Goal: Task Accomplishment & Management: Complete application form

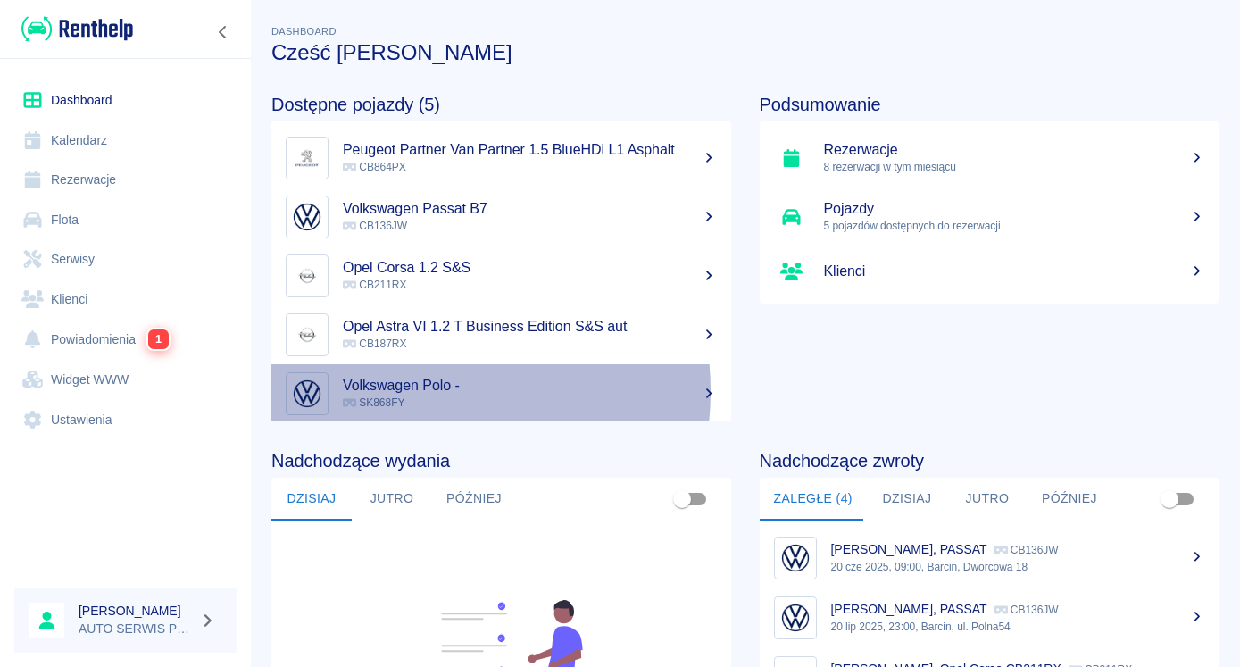
click at [409, 391] on h5 "Volkswagen Polo -" at bounding box center [530, 386] width 374 height 18
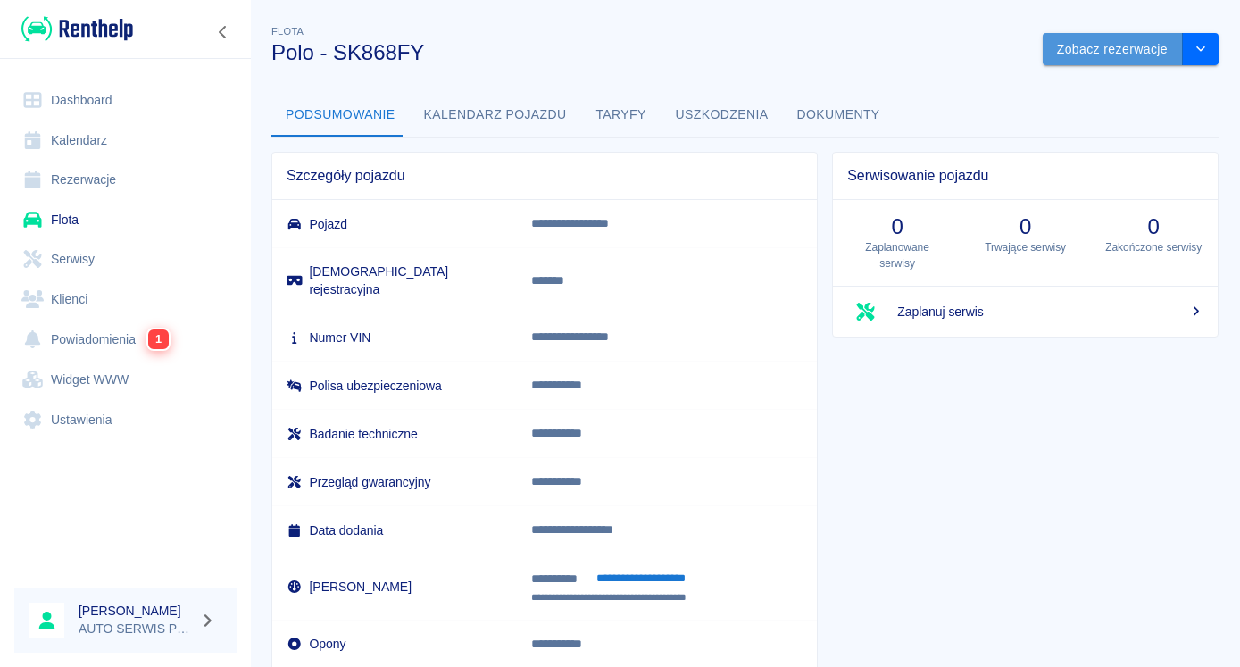
click at [1069, 49] on button "Zobacz rezerwacje" at bounding box center [1113, 49] width 140 height 33
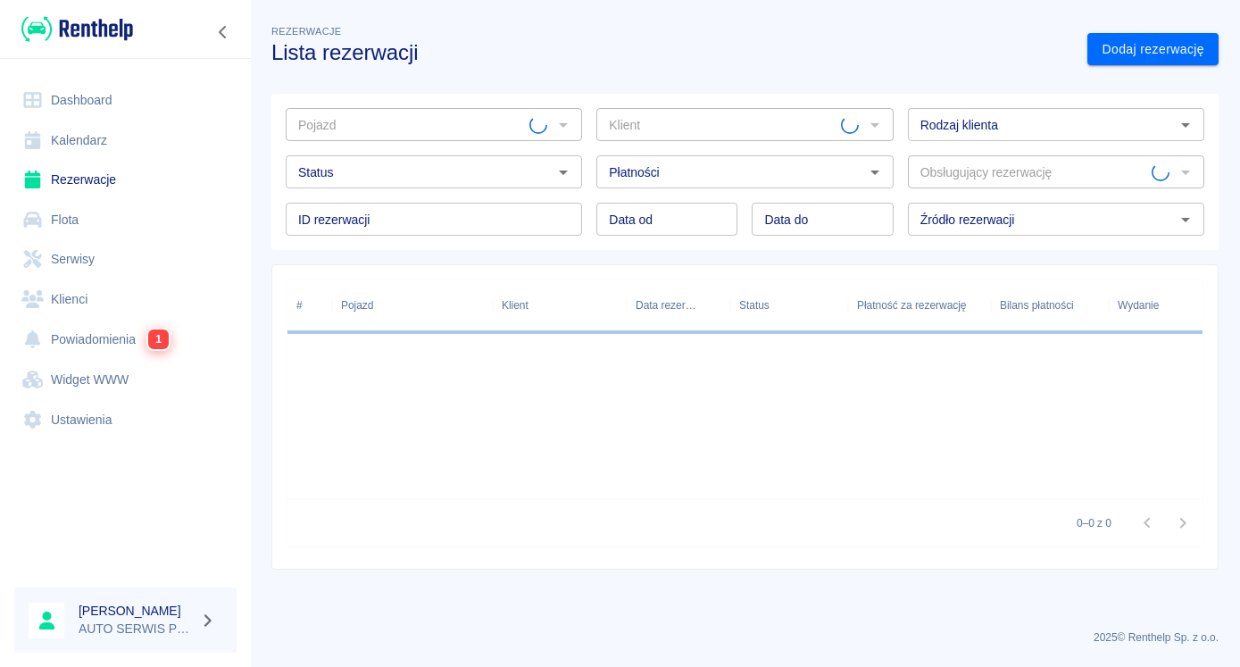
type input "Polo - SK868FY"
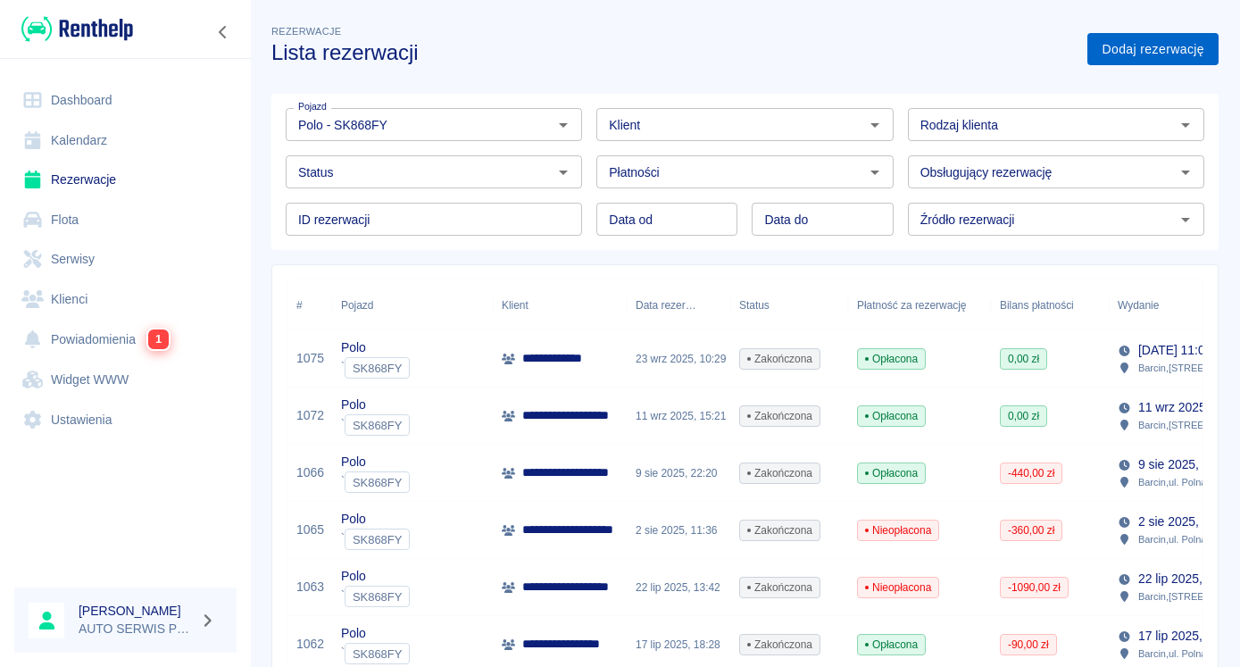
click at [1106, 46] on link "Dodaj rezerwację" at bounding box center [1152, 49] width 131 height 33
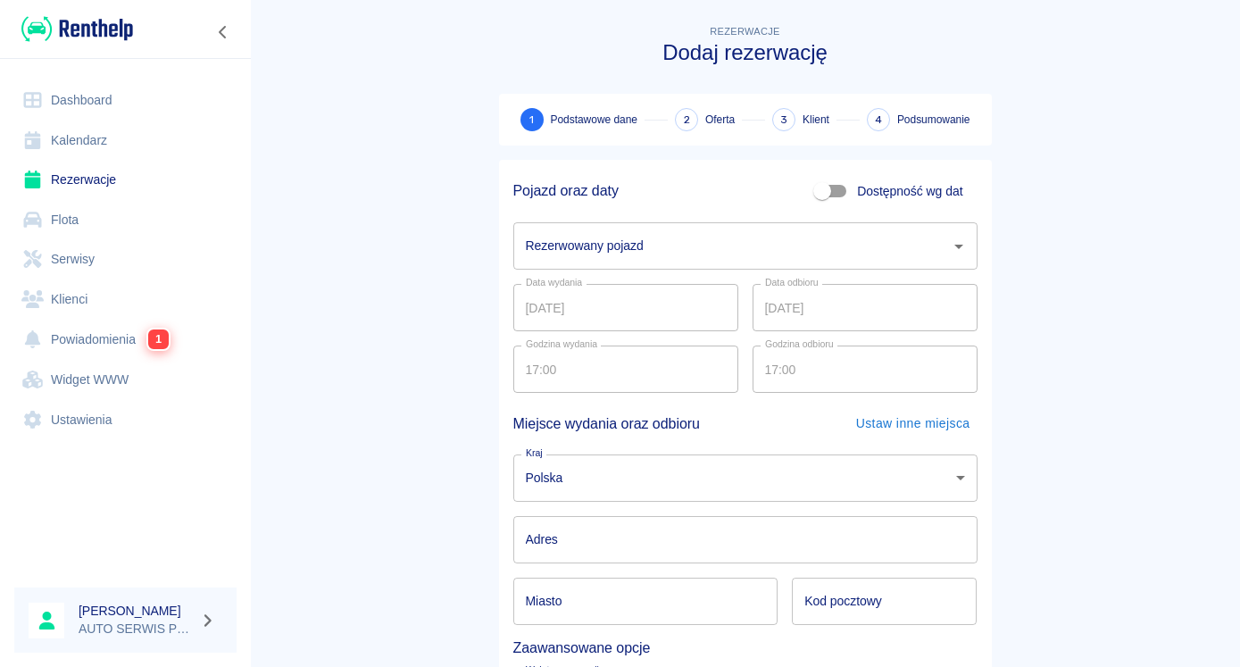
click at [603, 243] on input "Rezerwowany pojazd" at bounding box center [731, 245] width 421 height 31
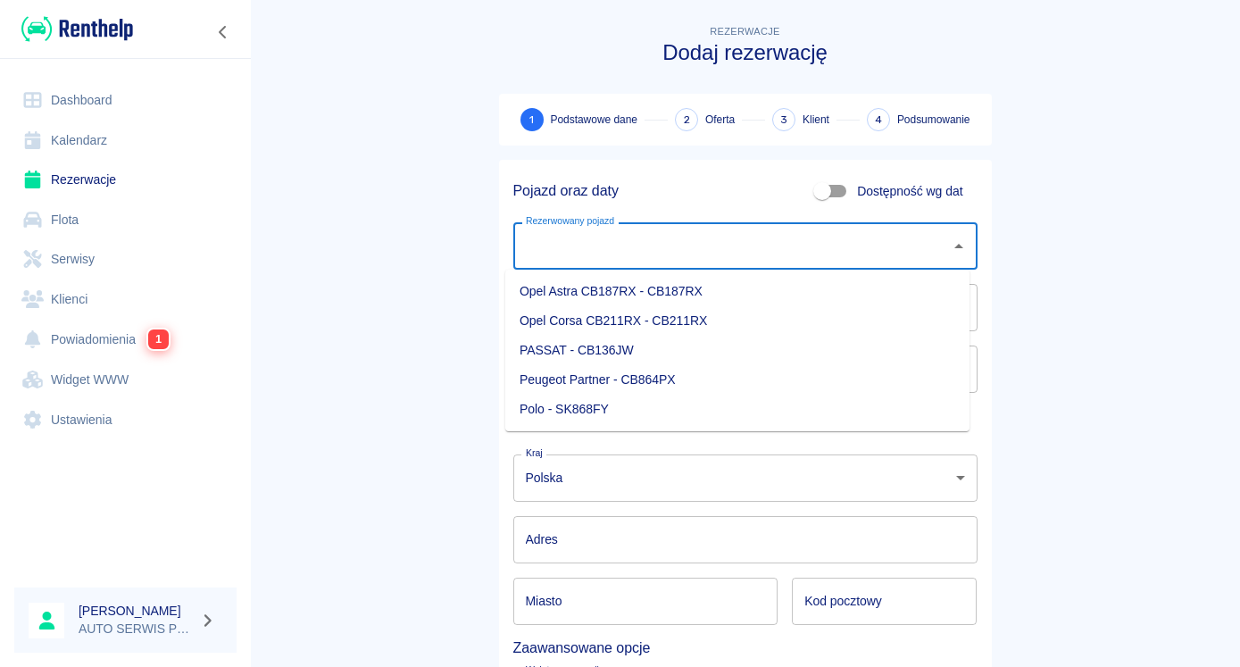
click at [594, 403] on li "Polo - SK868FY" at bounding box center [737, 409] width 464 height 29
type input "Polo - SK868FY"
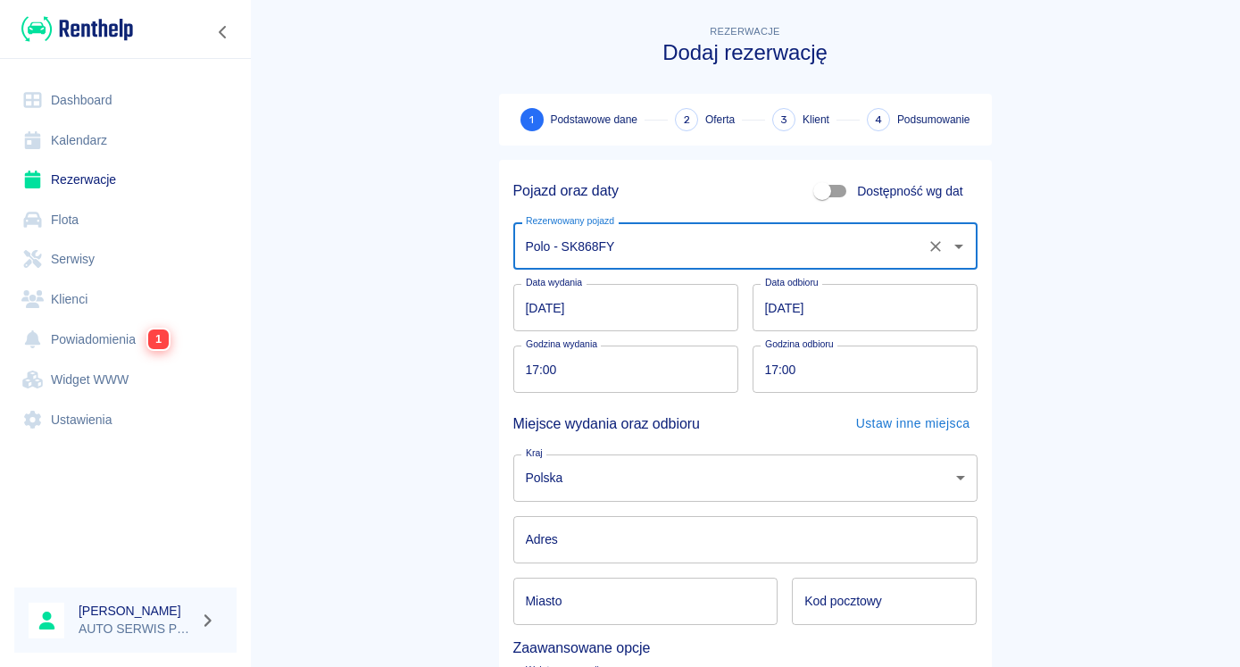
scroll to position [179, 0]
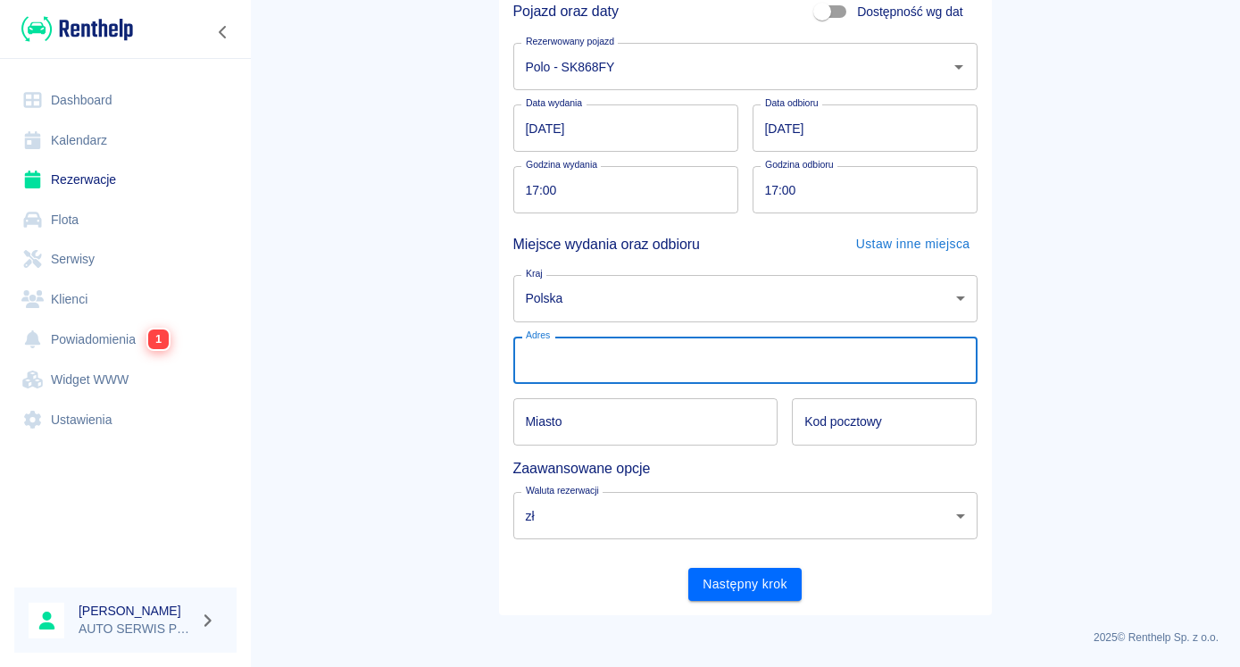
click at [579, 366] on input "Adres" at bounding box center [745, 360] width 464 height 47
type input "[STREET_ADDRESS]"
type input "Barcin"
type input "88-190"
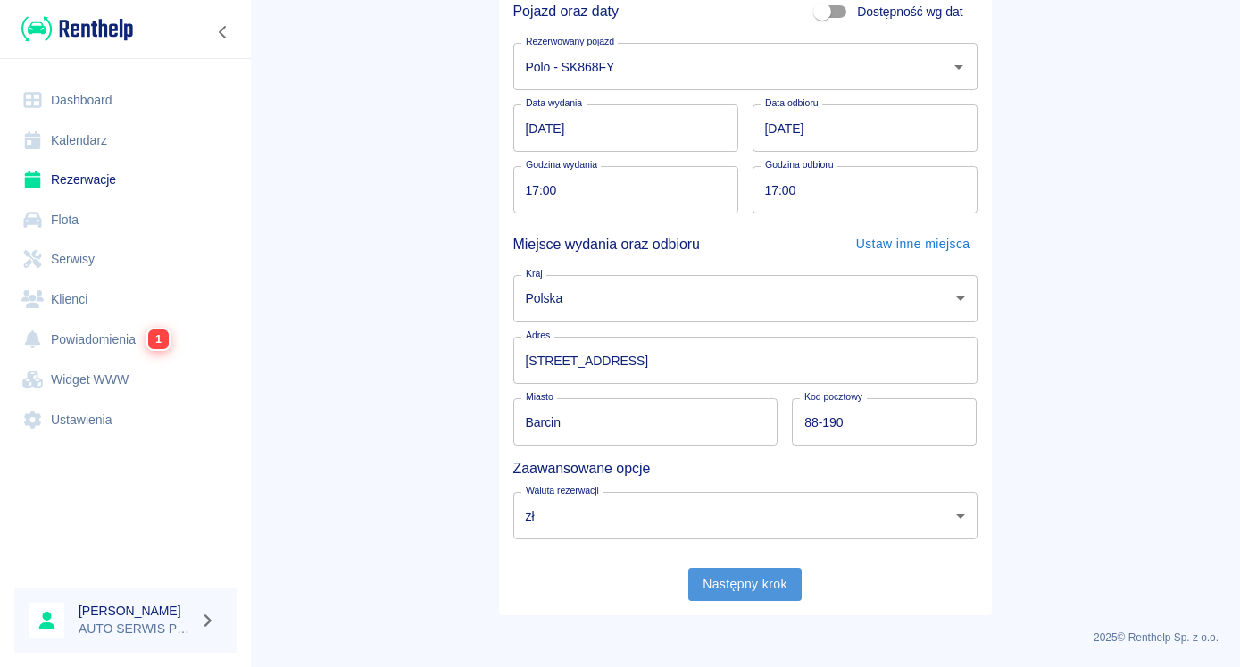
click at [758, 588] on button "Następny krok" at bounding box center [744, 584] width 113 height 33
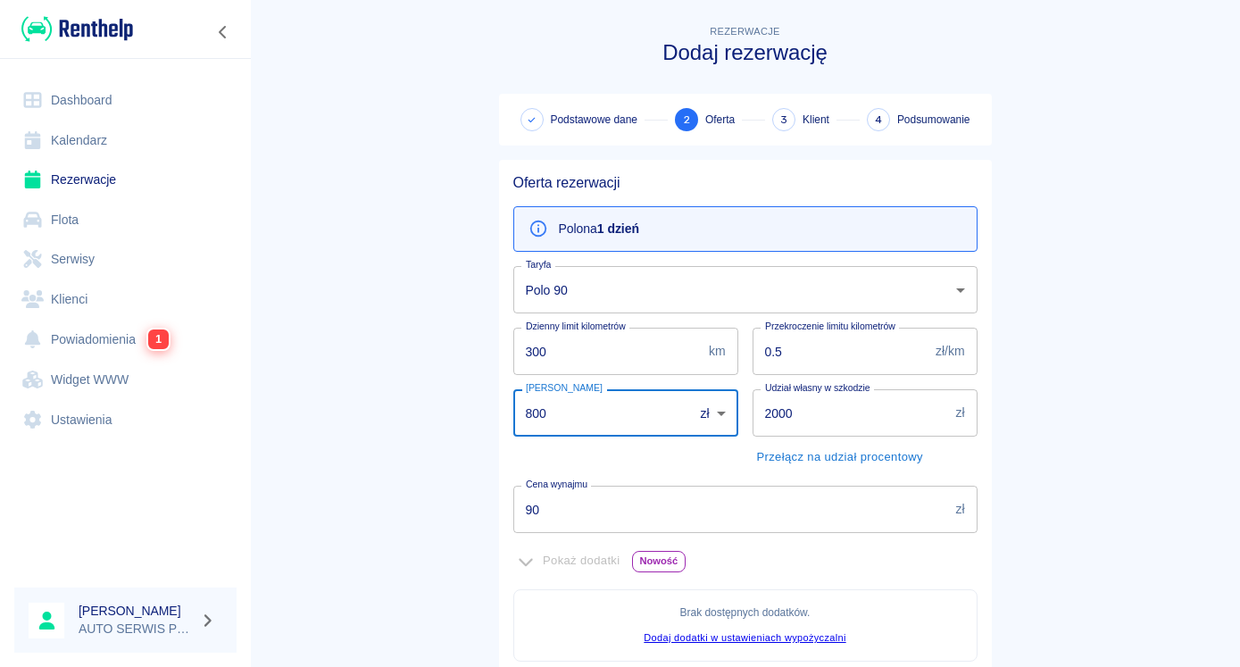
drag, startPoint x: 561, startPoint y: 411, endPoint x: 465, endPoint y: 412, distance: 96.4
click at [513, 412] on input "800" at bounding box center [597, 412] width 168 height 47
type input "0"
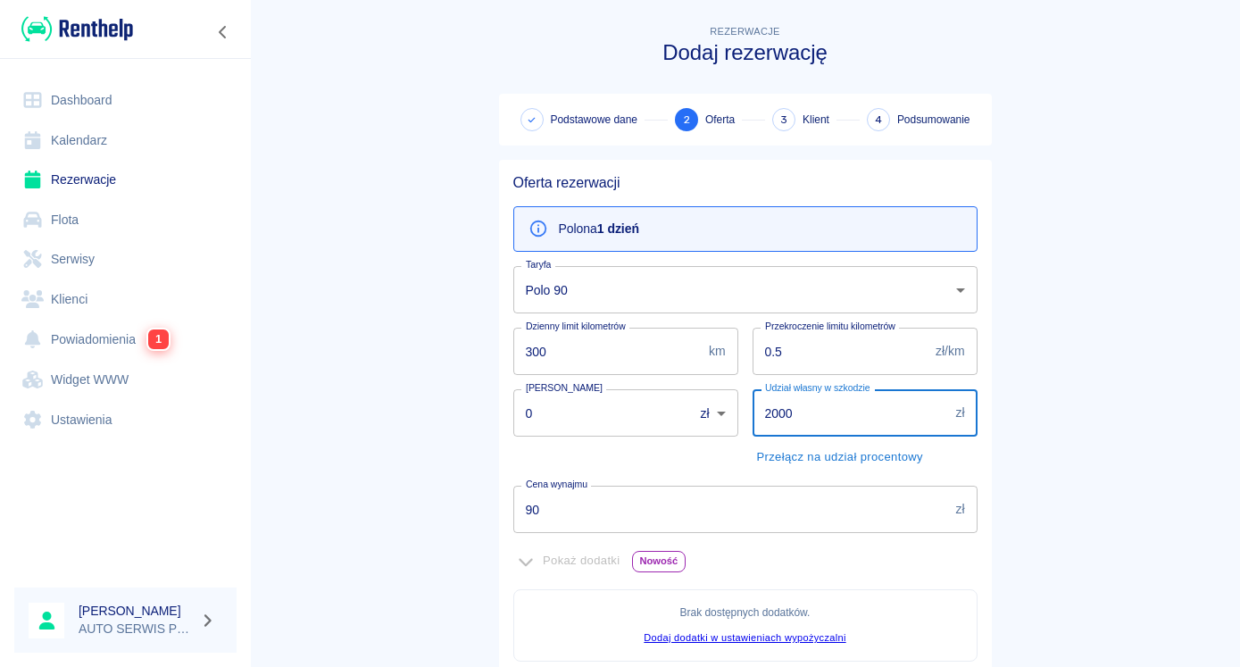
drag, startPoint x: 823, startPoint y: 411, endPoint x: 746, endPoint y: 412, distance: 76.8
click at [752, 412] on input "2000" at bounding box center [850, 412] width 196 height 47
type input "1000"
click at [398, 476] on main "Rezerwacje Dodaj rezerwację Podstawowe dane 2 Oferta 3 Klient 4 Podsumowanie Of…" at bounding box center [745, 500] width 990 height 958
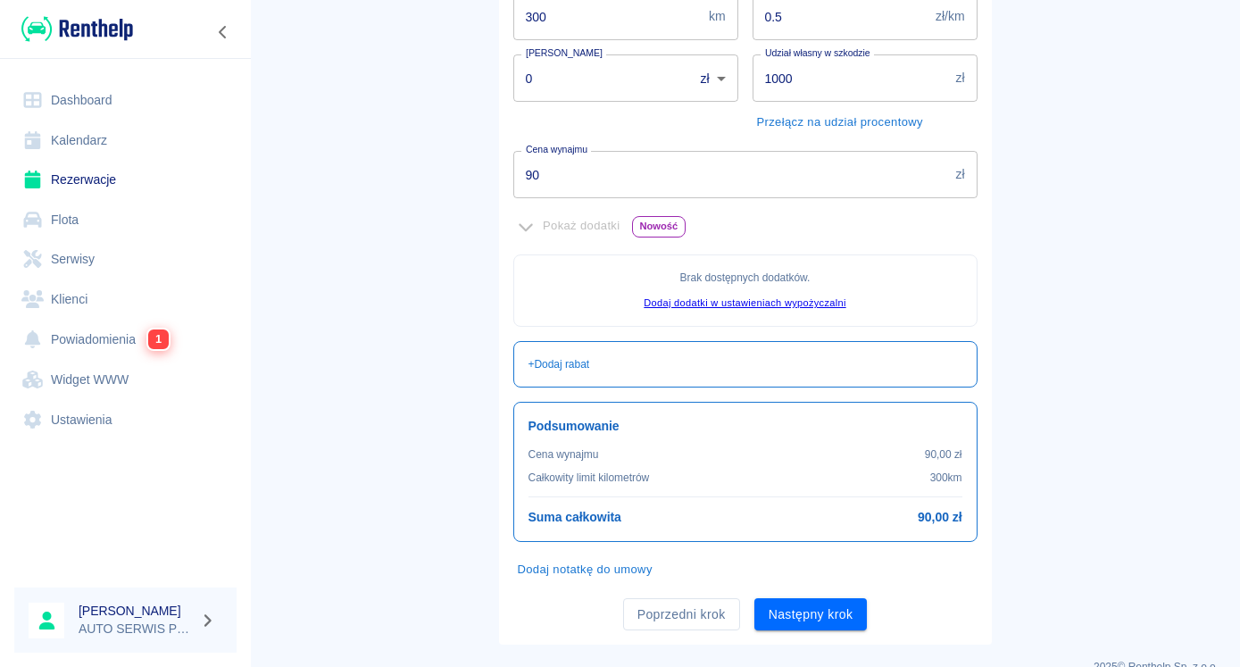
scroll to position [364, 0]
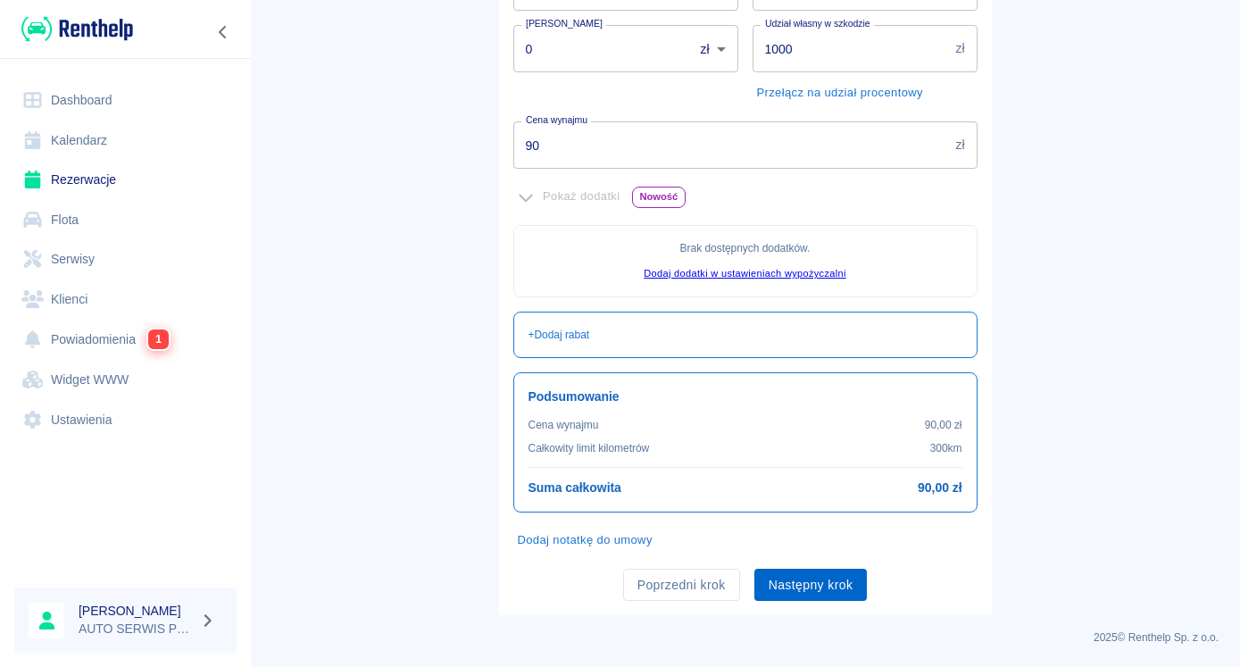
click at [822, 583] on button "Następny krok" at bounding box center [810, 585] width 113 height 33
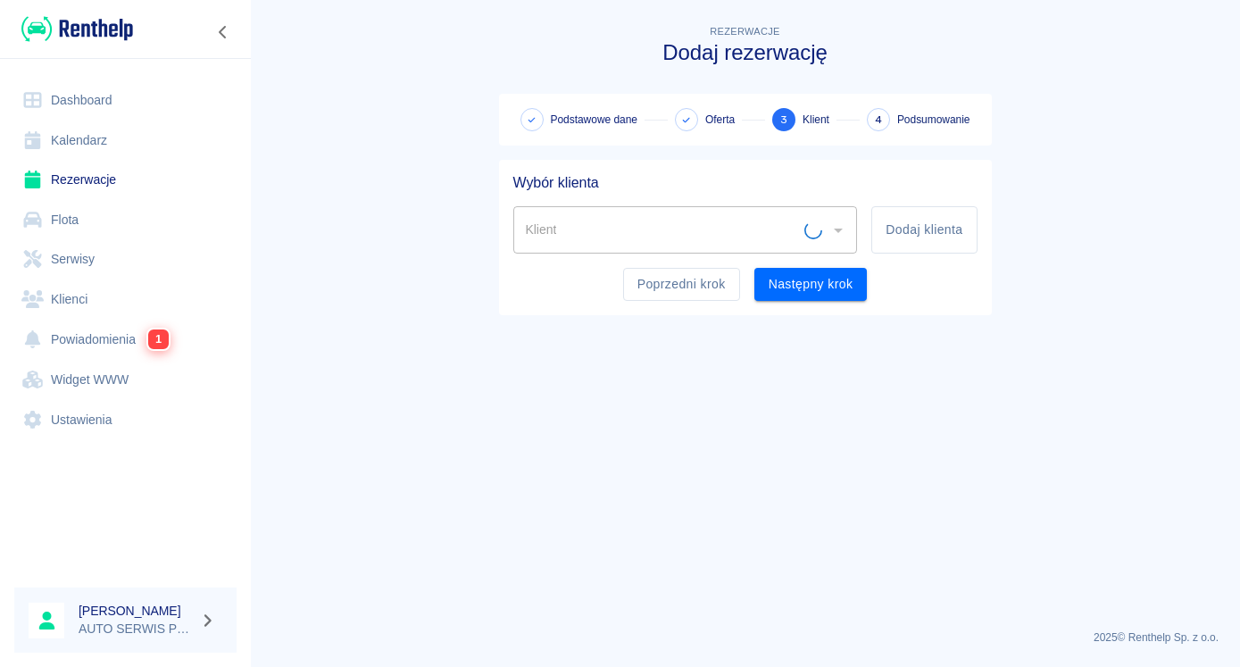
scroll to position [0, 0]
click at [948, 231] on button "Dodaj klienta" at bounding box center [923, 229] width 105 height 47
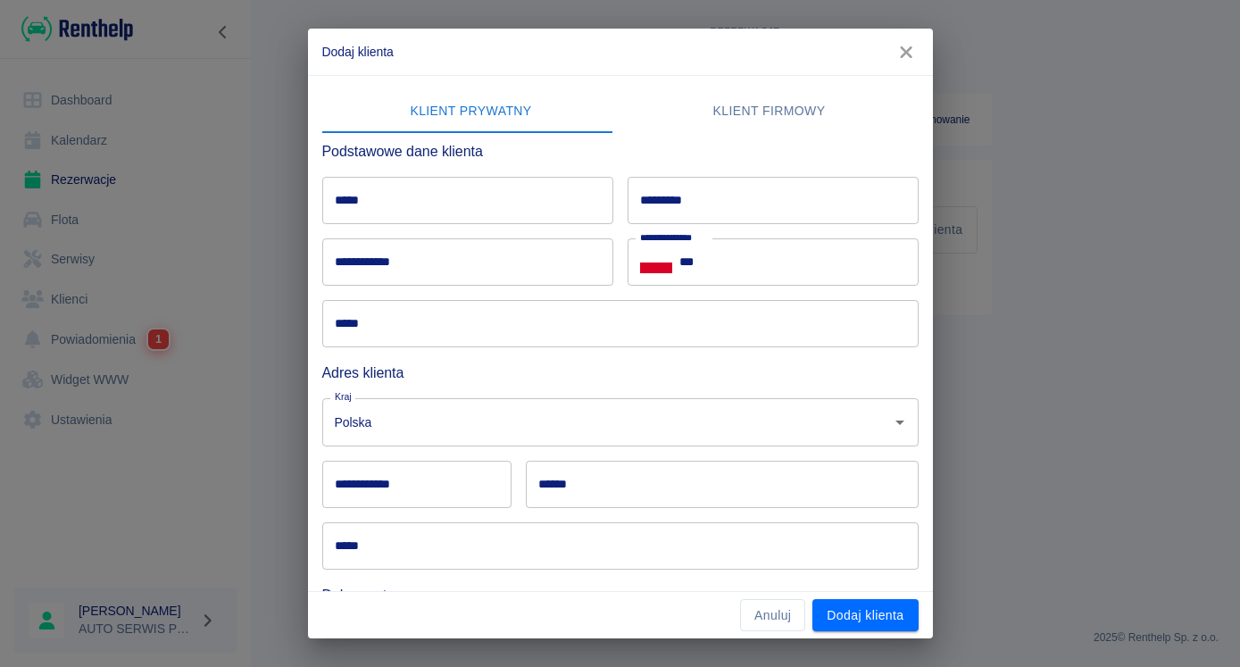
click at [443, 212] on input "*****" at bounding box center [467, 200] width 291 height 47
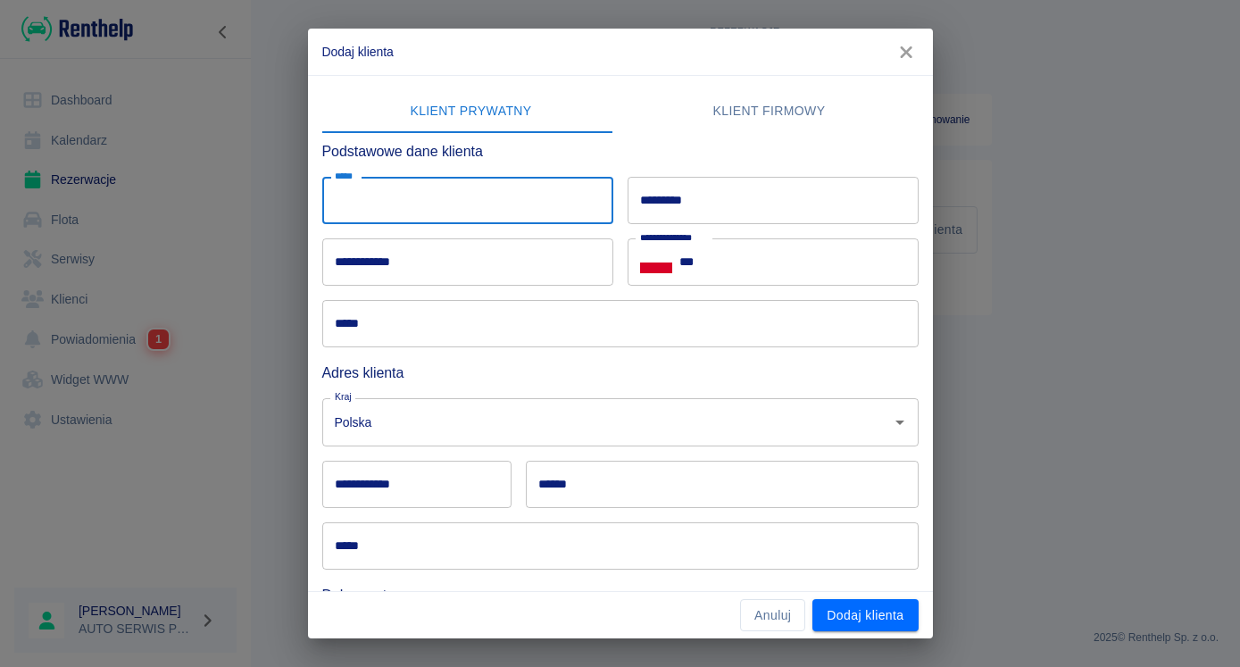
click at [443, 212] on input "*****" at bounding box center [467, 200] width 291 height 47
type input "******"
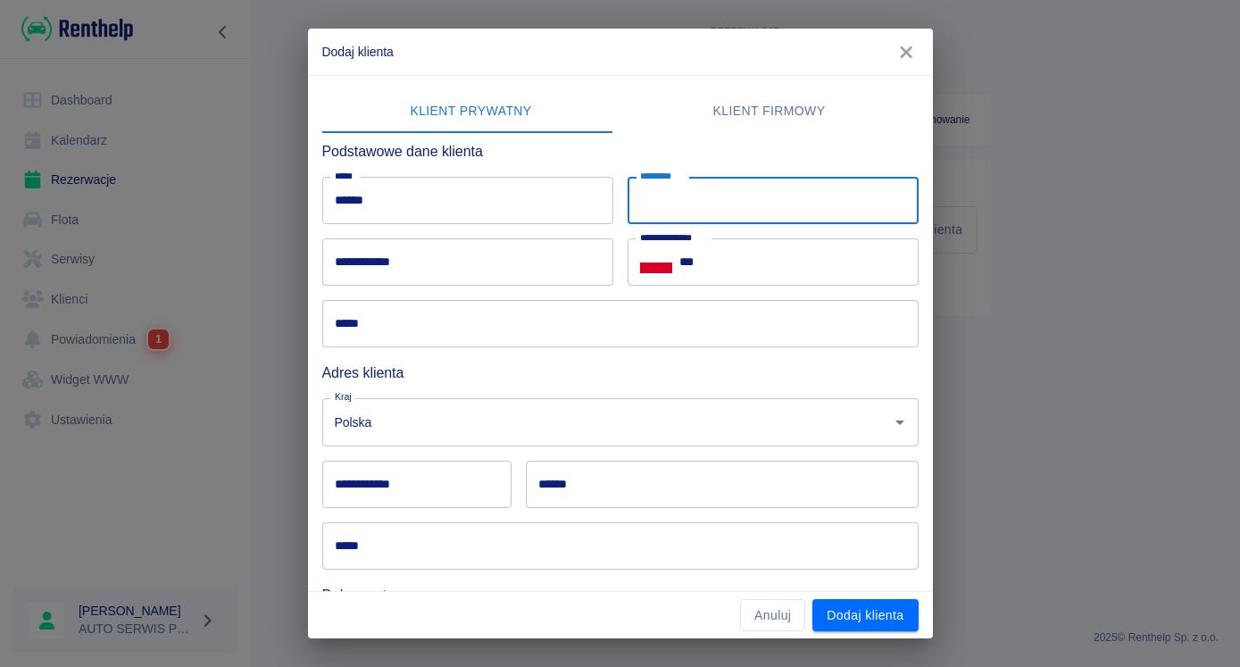
click at [790, 199] on input "*********" at bounding box center [773, 200] width 291 height 47
type input "*"
type input "********"
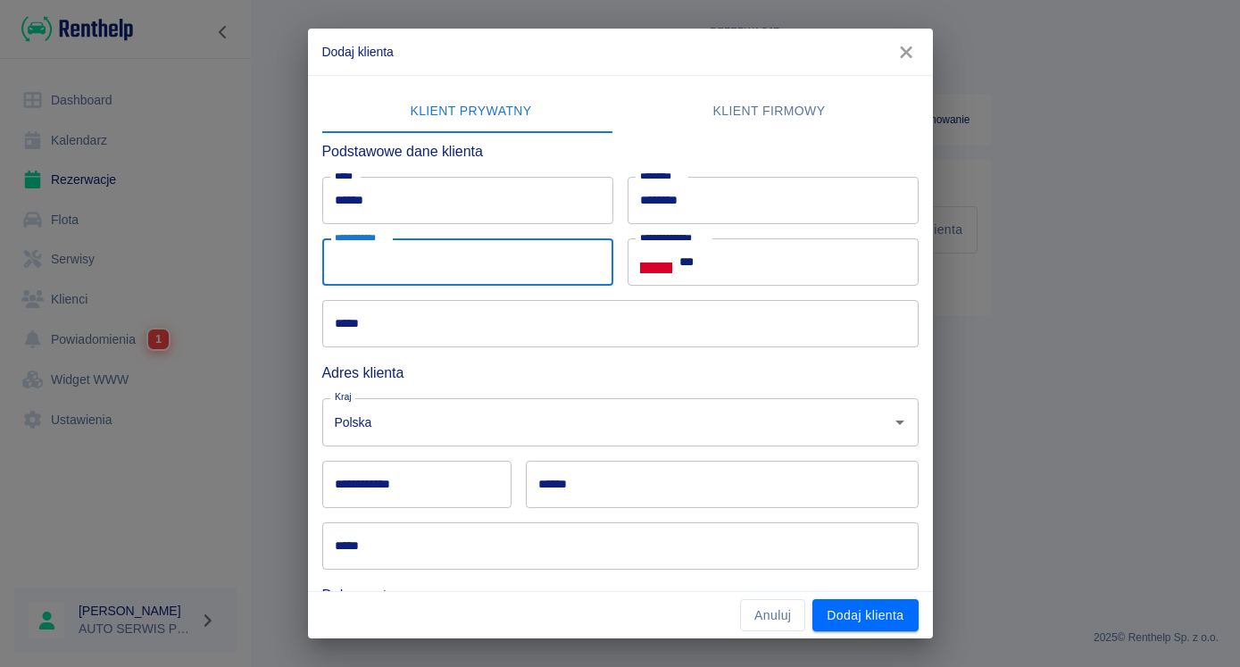
click at [352, 252] on input "**********" at bounding box center [467, 261] width 291 height 47
type input "**********"
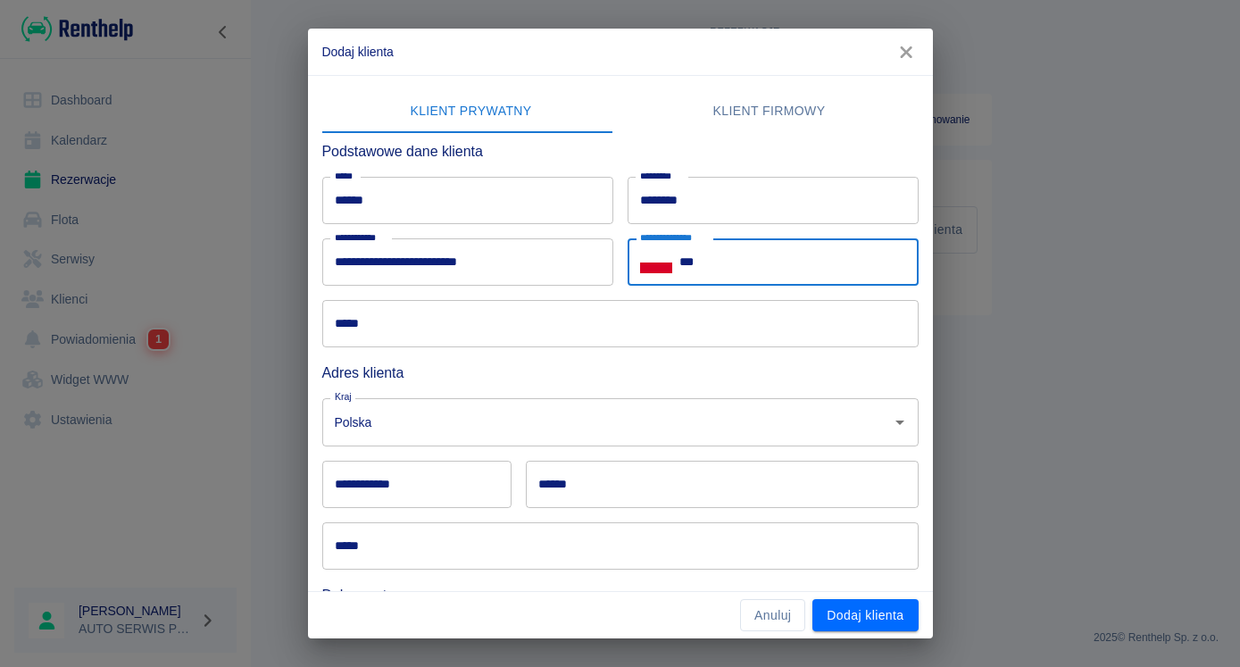
click at [774, 260] on input "***" at bounding box center [798, 261] width 239 height 47
type input "**********"
click at [466, 310] on input "*****" at bounding box center [620, 323] width 596 height 47
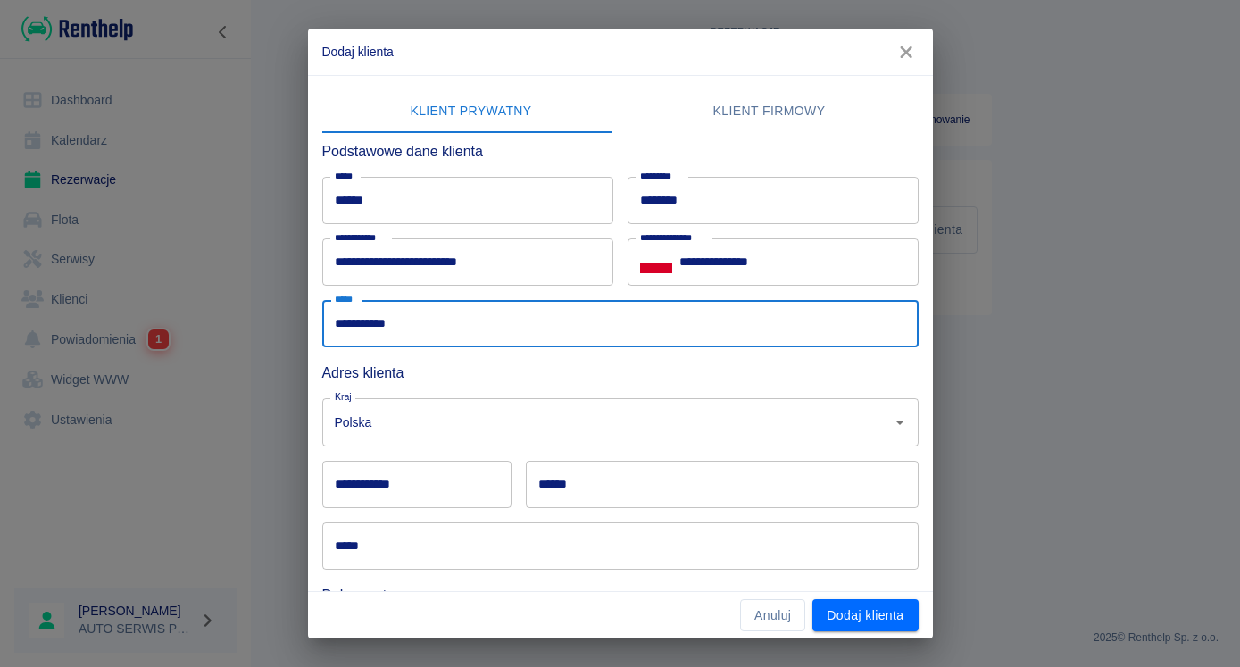
type input "**********"
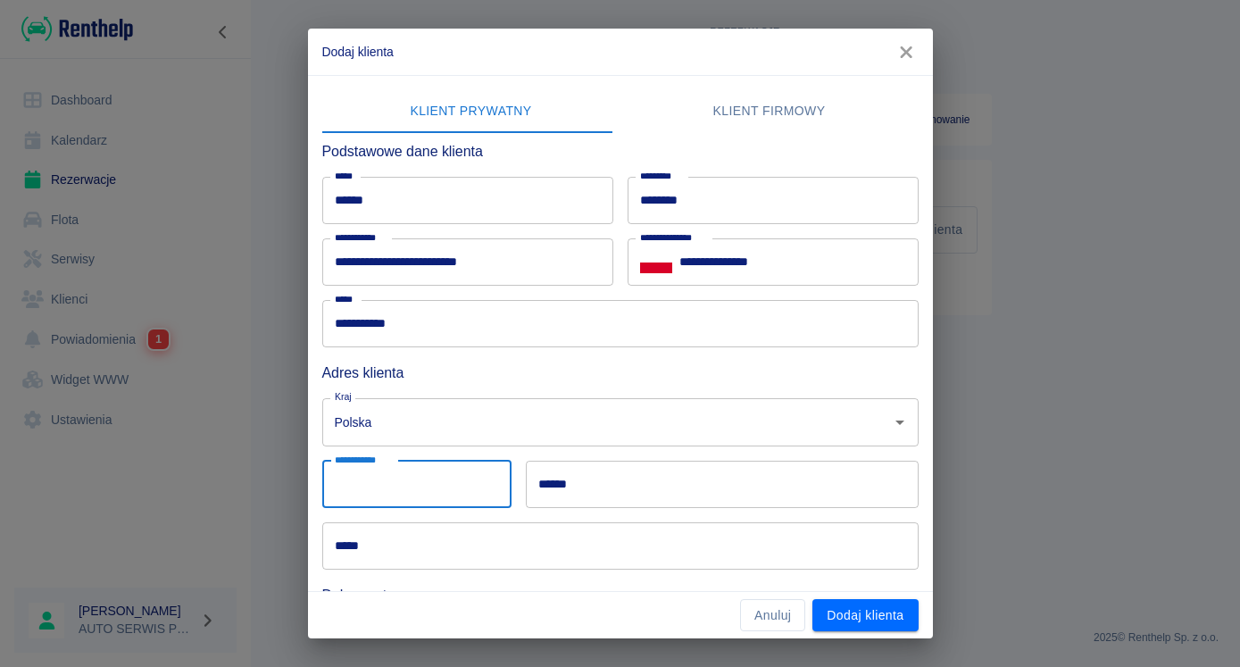
click at [394, 495] on input "**********" at bounding box center [416, 484] width 189 height 47
type input "*****"
click at [601, 485] on input "******" at bounding box center [722, 484] width 393 height 47
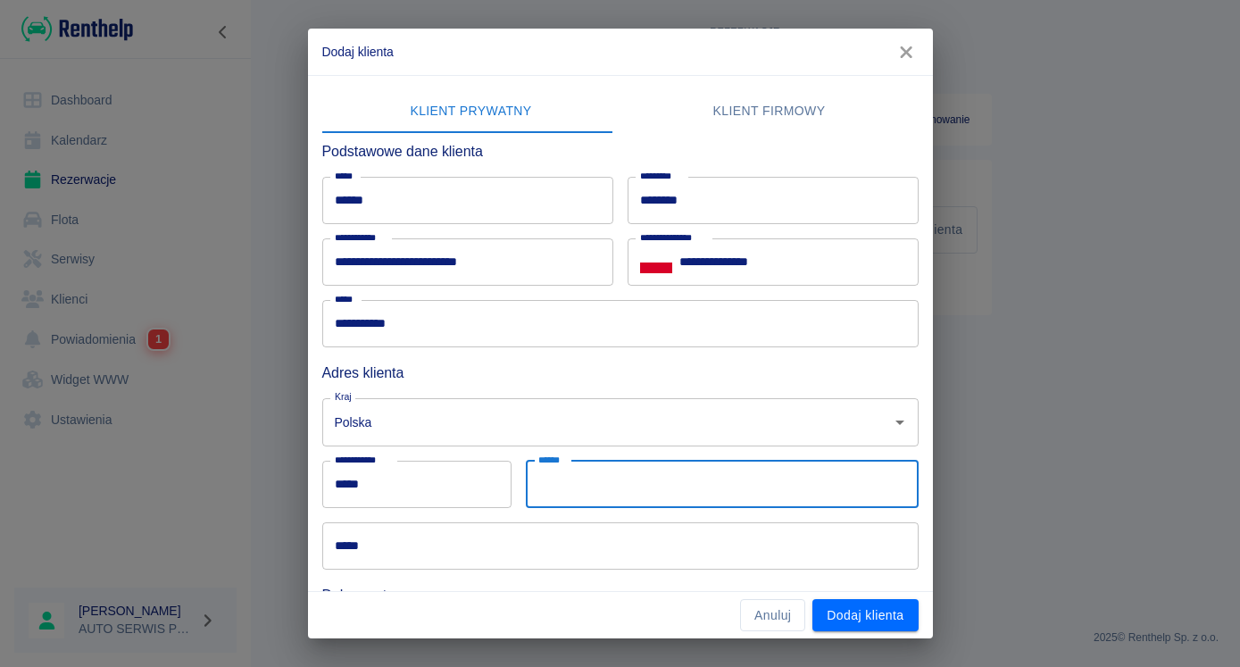
click at [601, 486] on input "******" at bounding box center [722, 484] width 393 height 47
type input "PL"
type input "******"
type input "**********"
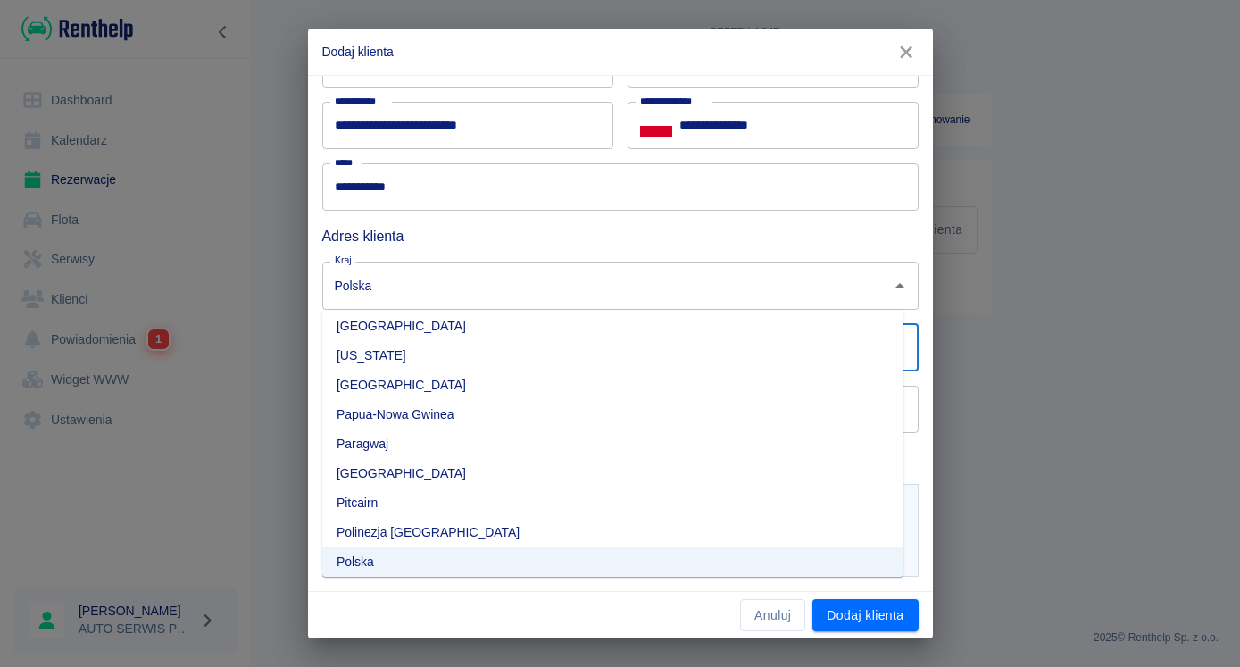
scroll to position [4357, 0]
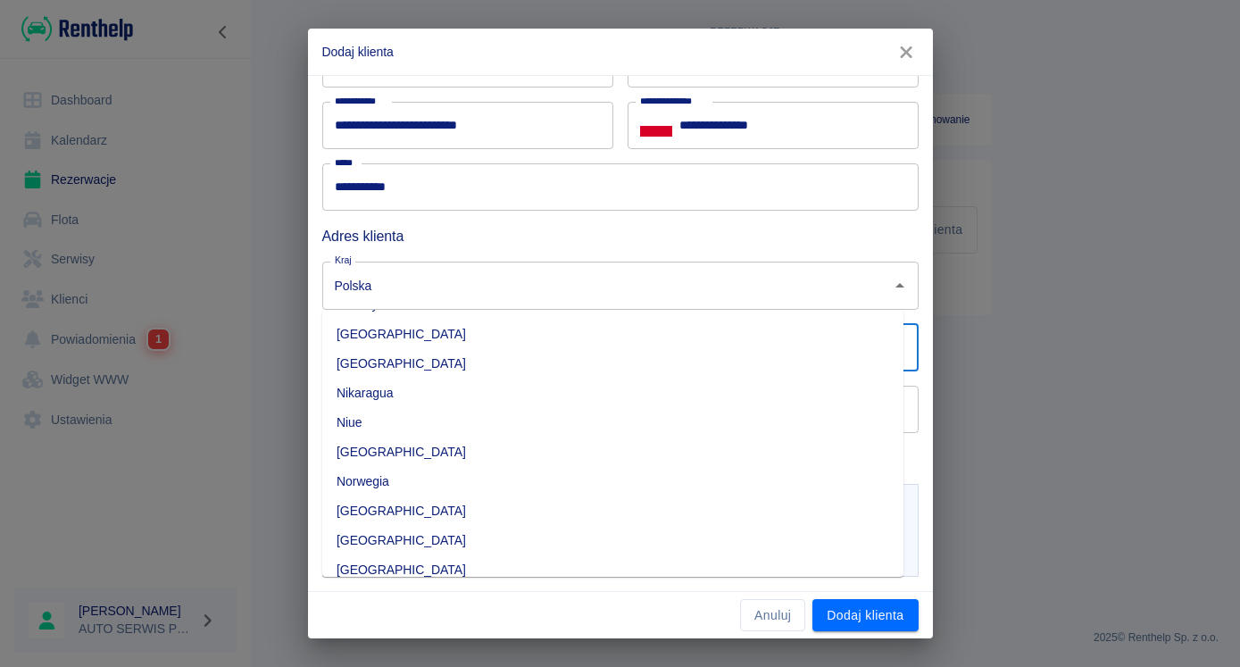
click at [315, 359] on div "**********" at bounding box center [410, 341] width 204 height 62
click at [669, 601] on div "Anuluj Dodaj klienta" at bounding box center [620, 615] width 625 height 47
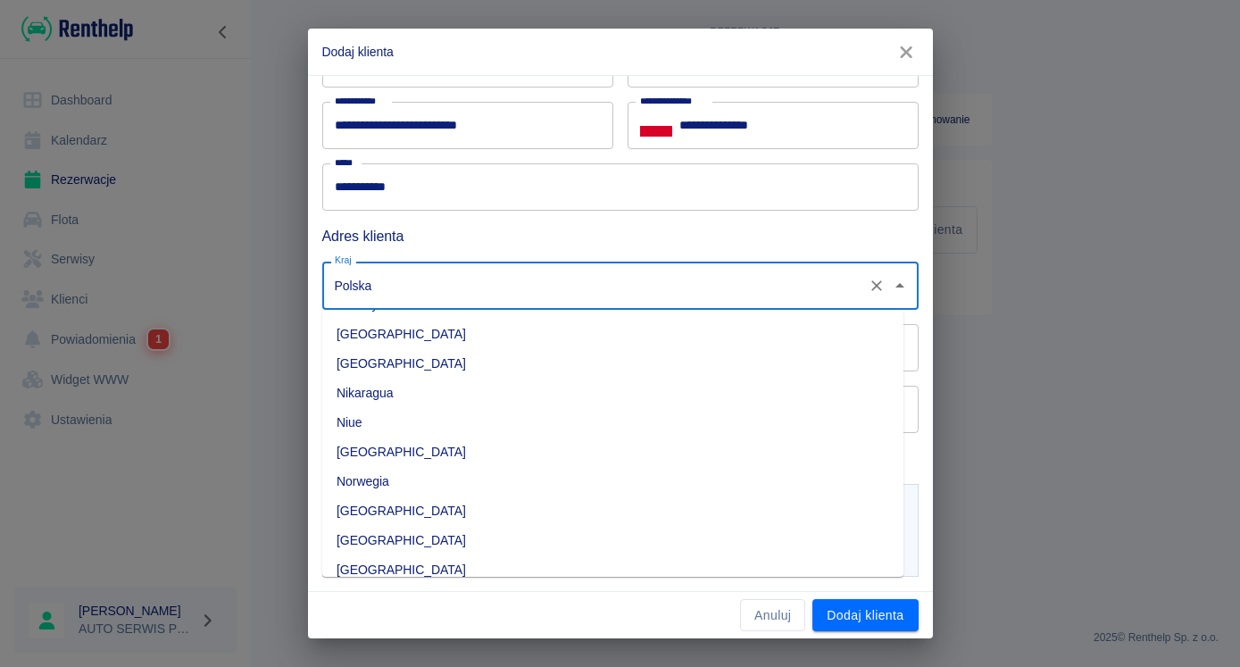
click at [384, 278] on input "Polska" at bounding box center [595, 285] width 530 height 31
type input "Niger"
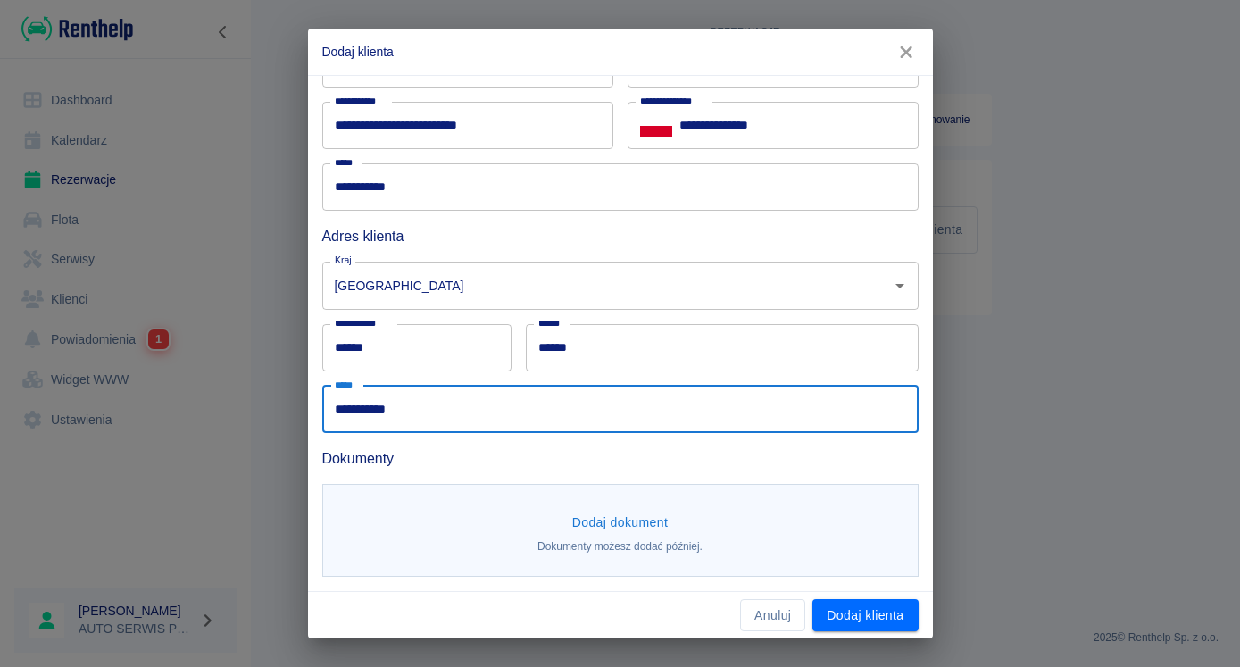
drag, startPoint x: 428, startPoint y: 403, endPoint x: 239, endPoint y: 403, distance: 188.3
click at [322, 405] on input "**********" at bounding box center [620, 409] width 596 height 47
type input "**********"
click at [644, 526] on button "Dodaj dokument" at bounding box center [620, 522] width 111 height 33
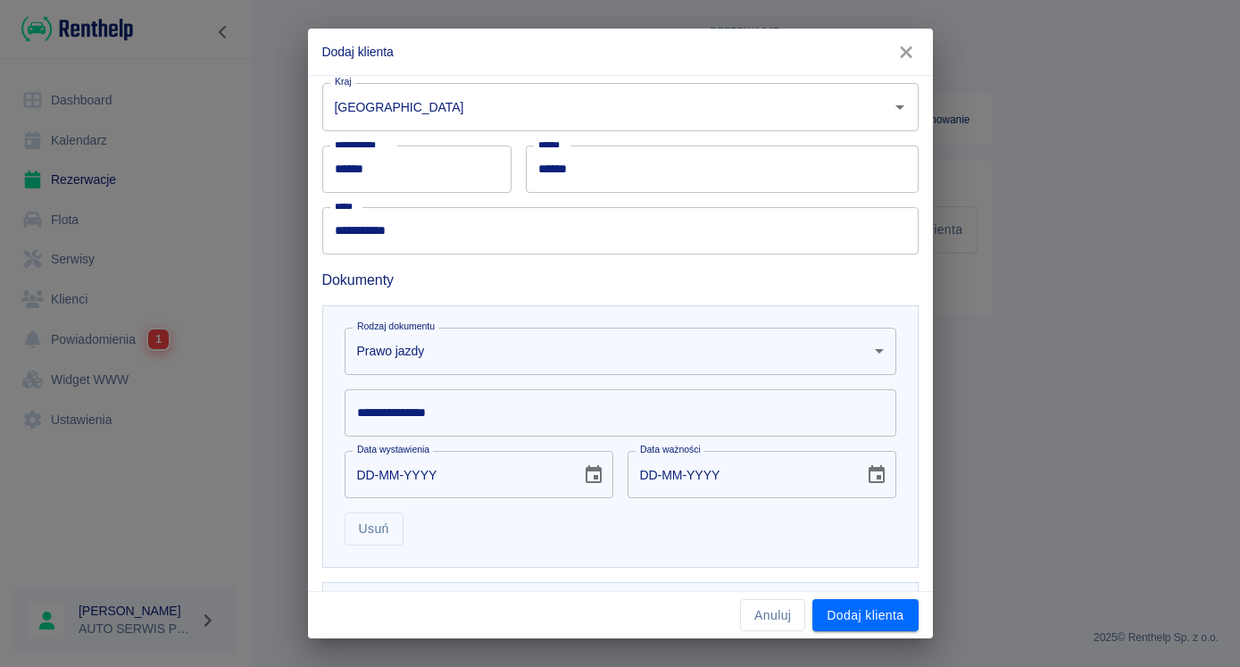
scroll to position [319, 0]
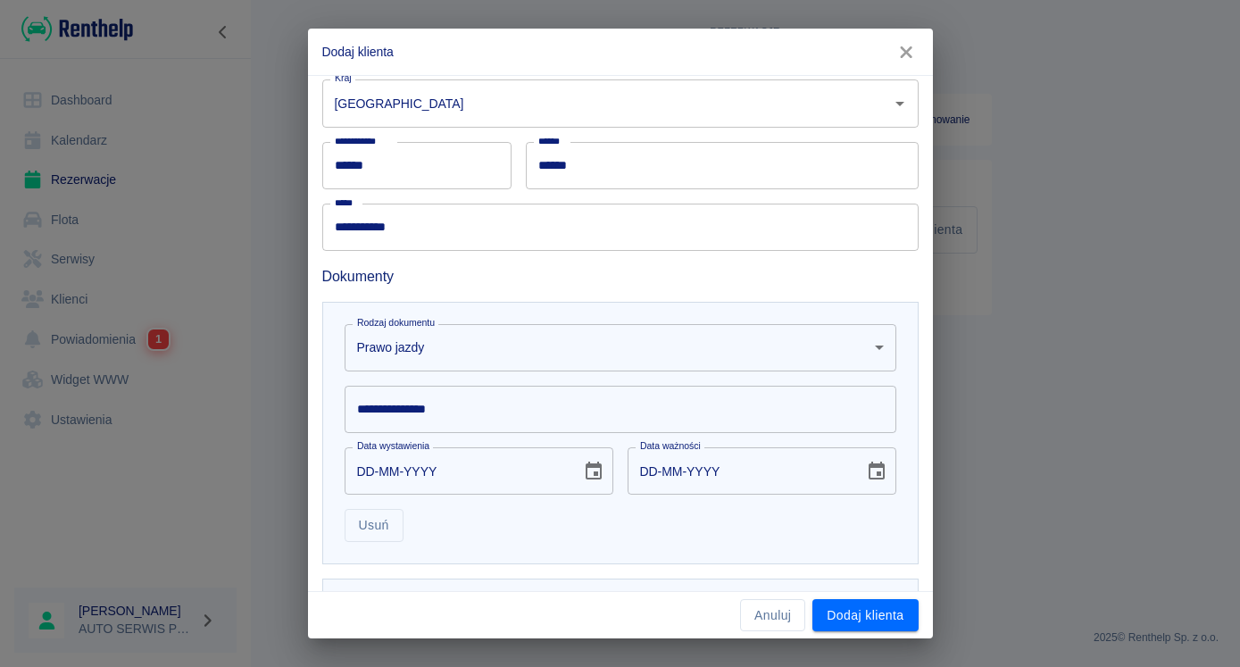
click at [449, 411] on input "**********" at bounding box center [621, 409] width 552 height 47
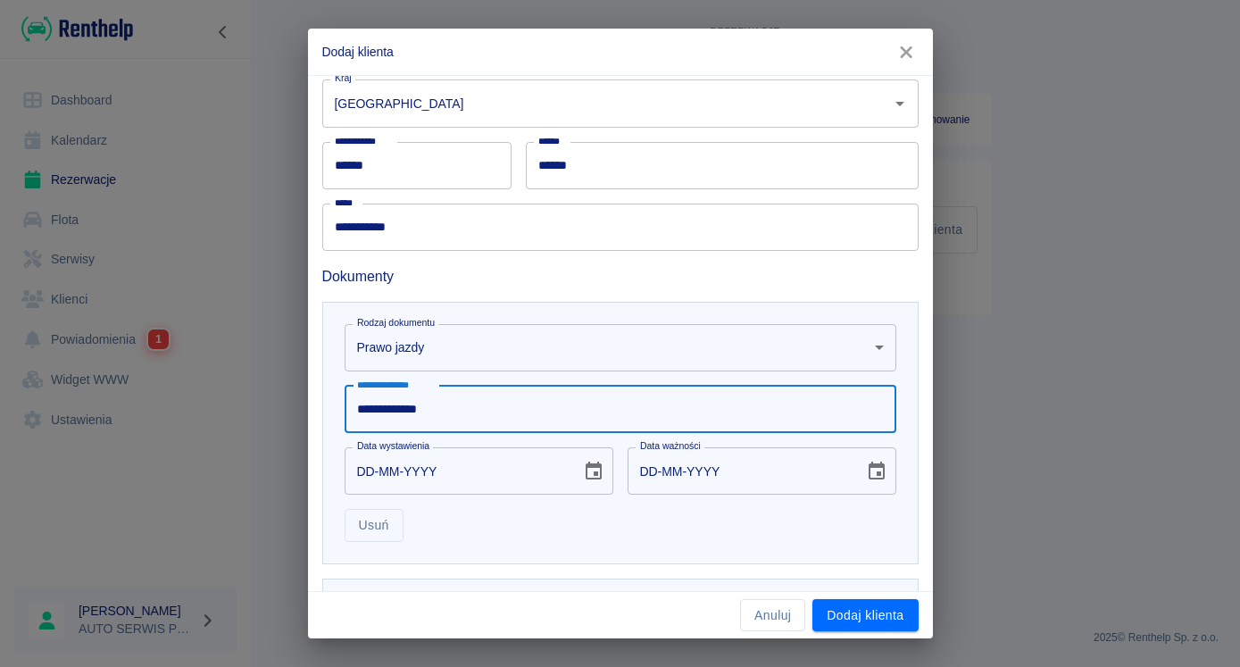
type input "**********"
click at [357, 481] on input "DD-MM-YYYY" at bounding box center [457, 470] width 224 height 47
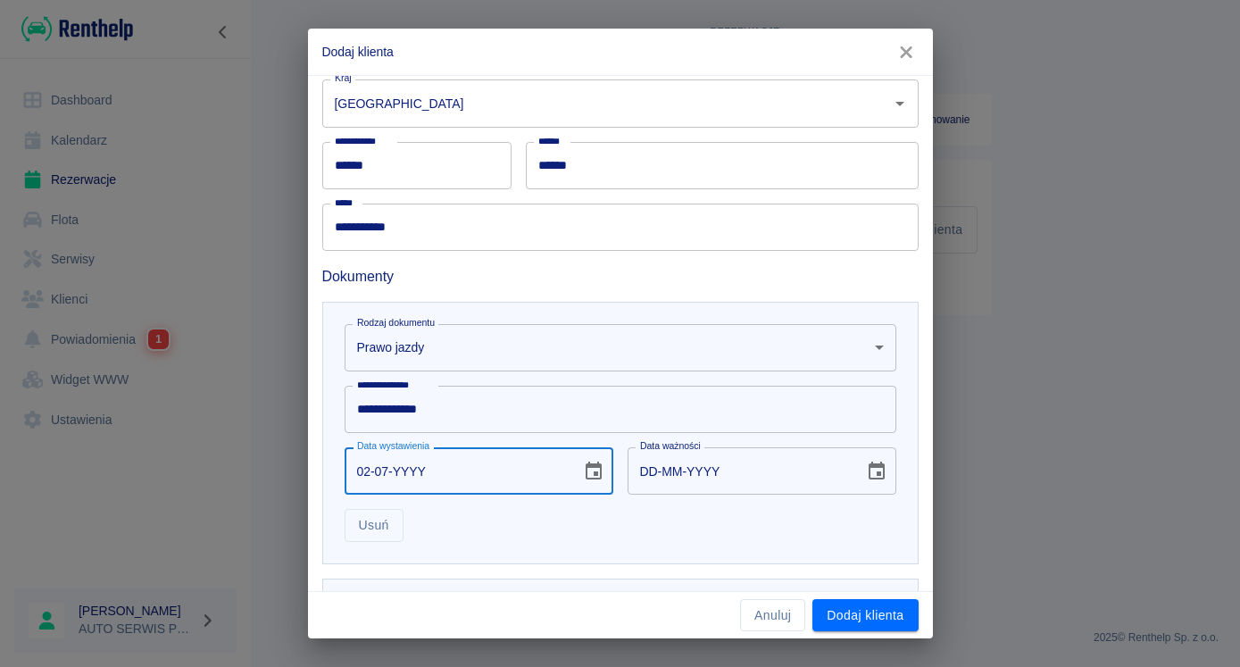
type input "02-07-0002"
type input "02-07-0012"
type input "02-07-0020"
type input "02-07-0030"
type input "02-07-0202"
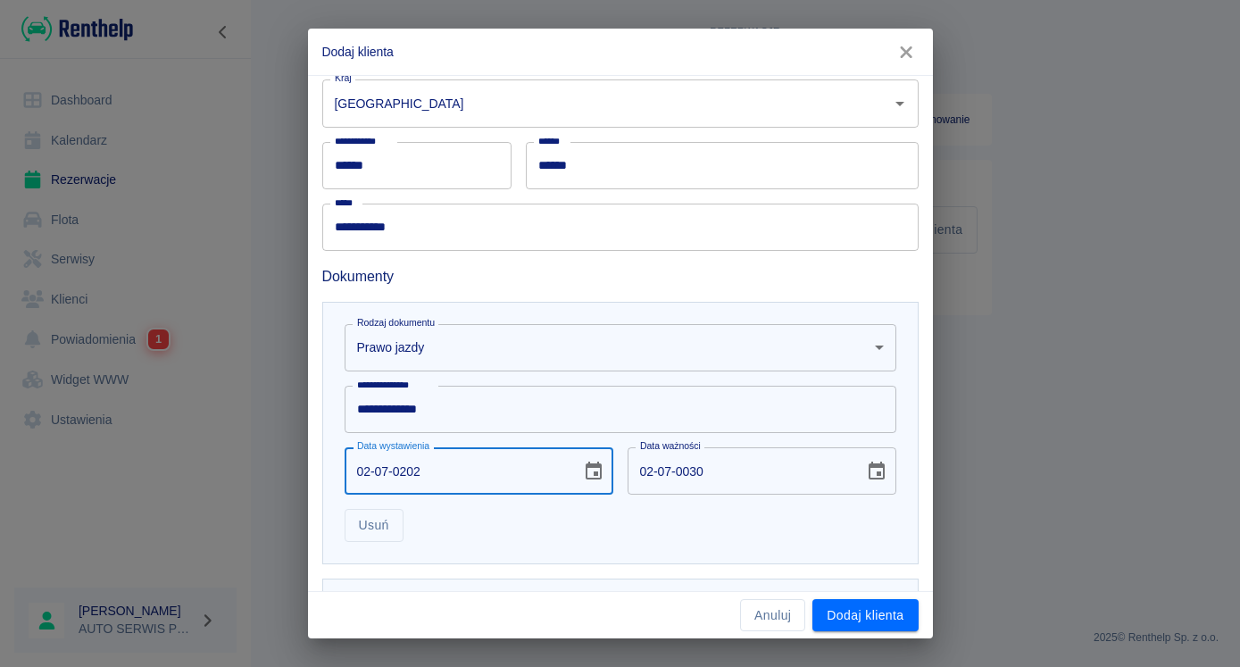
type input "02-07-0212"
type input "02-07-YYYY"
type input "DD-MM-YYYY"
type input "02-07-2025"
type input "02-07-2035"
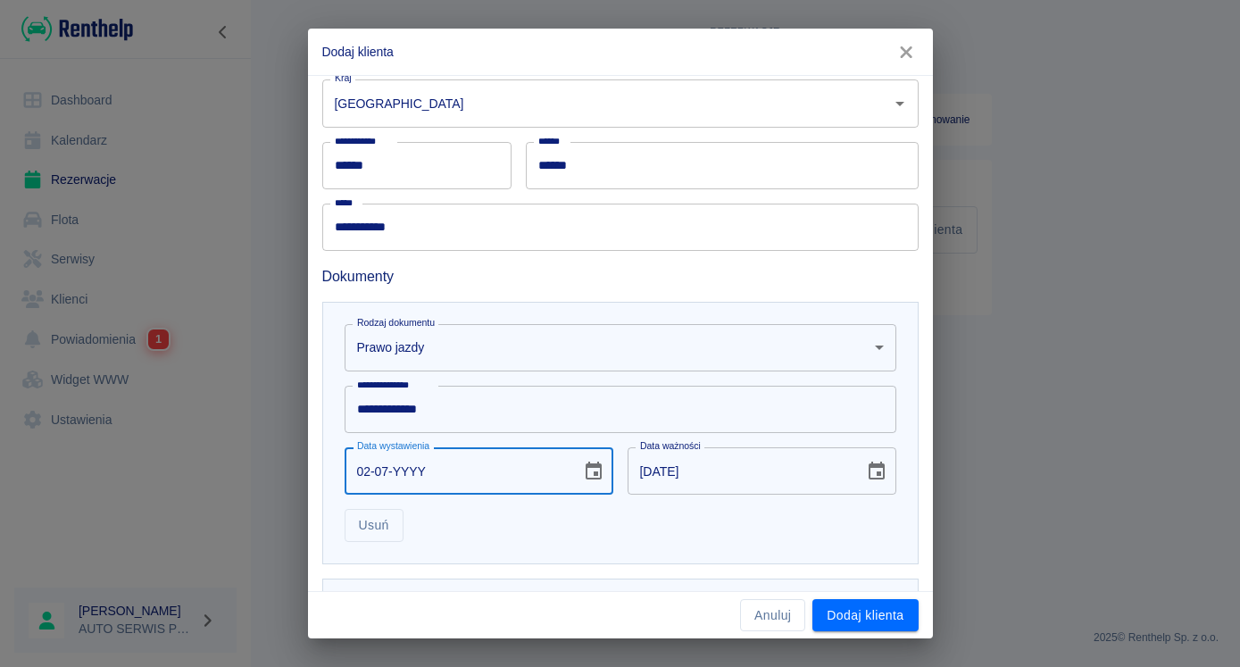
type input "02-07-YYYY"
type input "DD-MM-YYYY"
type input "02-07-2025"
type input "02-07-2035"
type input "02-07-2026"
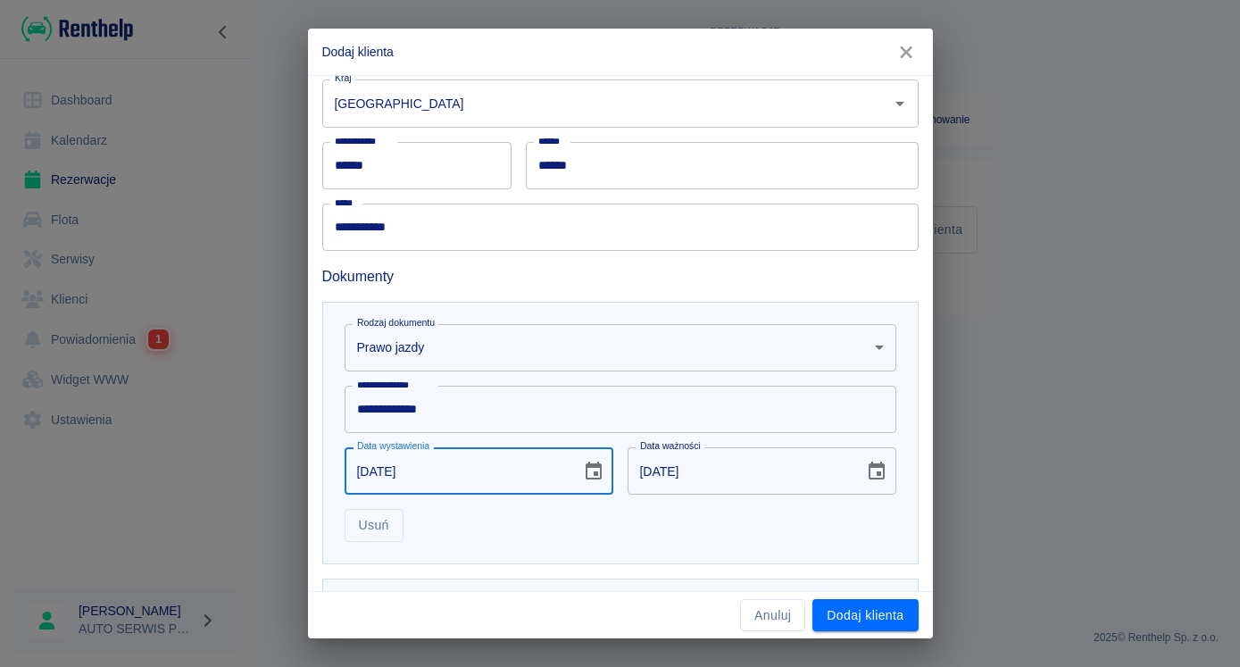
type input "02-07-2036"
type input "02-07-2027"
type input "02-07-2037"
type input "29-07-2027"
type input "29-07-2037"
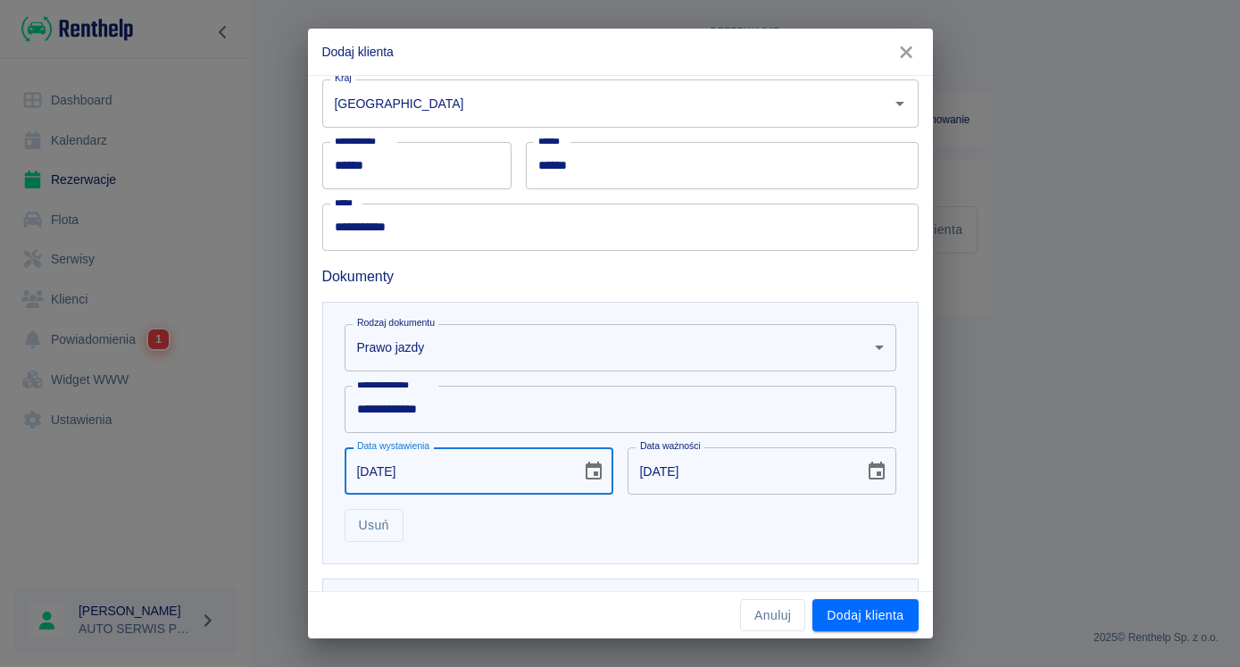
type input "29-07-0000"
type input "DD-MM-YYYY"
type input "29-07-0002"
type input "29-07-0012"
type input "29-07-0020"
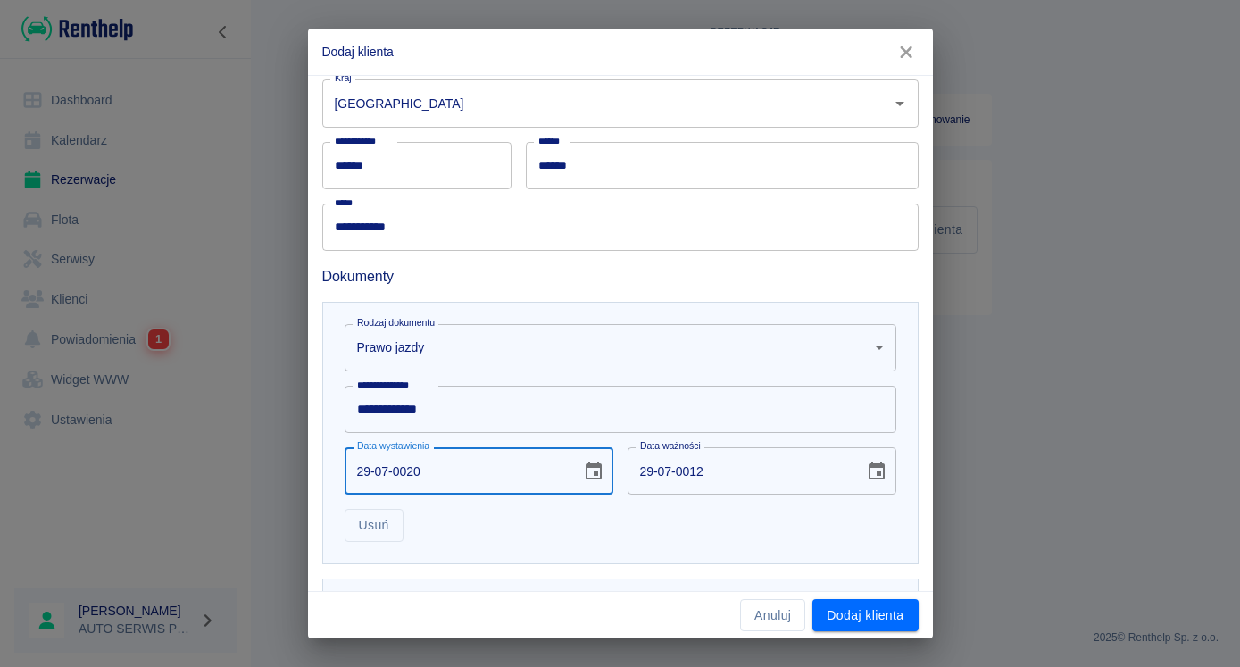
type input "29-07-0030"
type input "29-07-0200"
type input "29-07-0210"
type input "29-07-2002"
type input "29-07-2012"
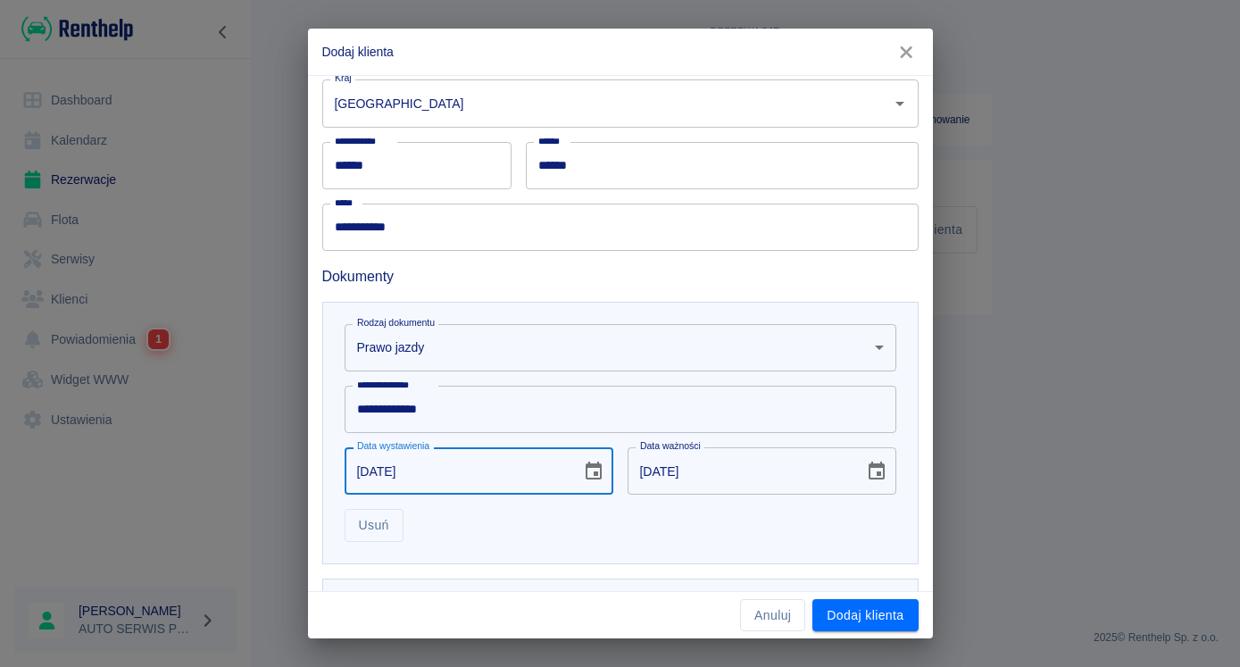
type input "29-07-2002"
click at [702, 459] on input "29-07-2012" at bounding box center [740, 470] width 224 height 47
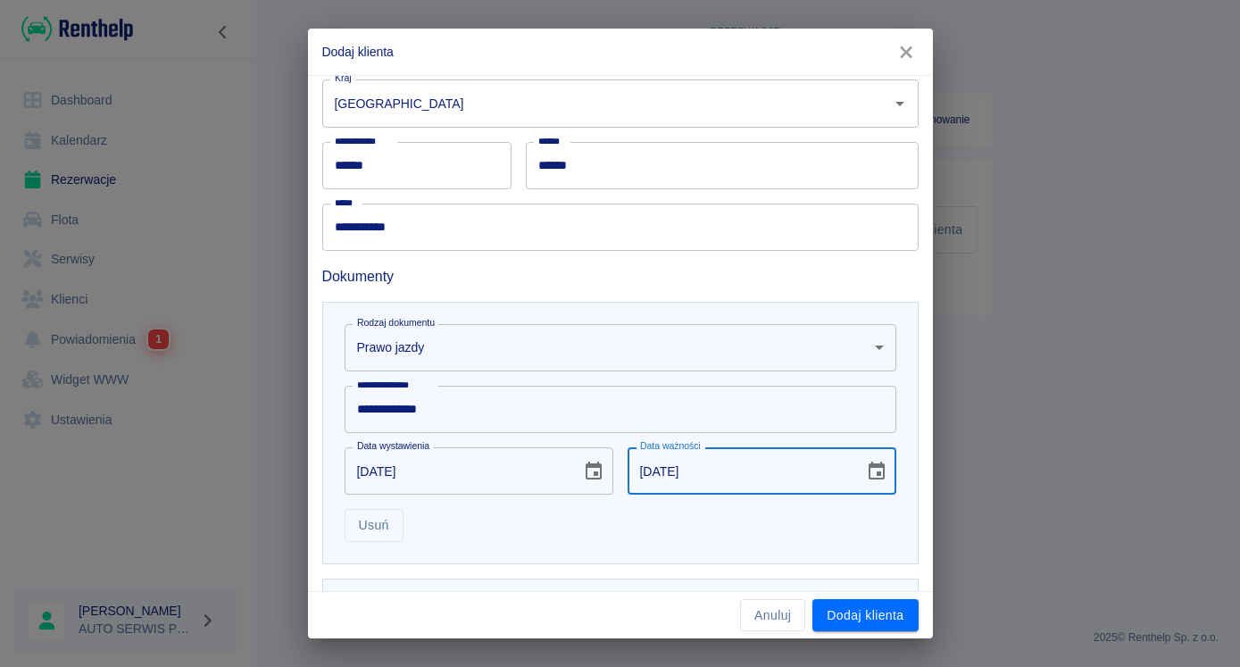
click at [714, 465] on input "29-07-2012" at bounding box center [740, 470] width 224 height 47
click at [704, 466] on input "29-07-2012" at bounding box center [740, 470] width 224 height 47
click at [688, 470] on input "29-07-2012" at bounding box center [740, 470] width 224 height 47
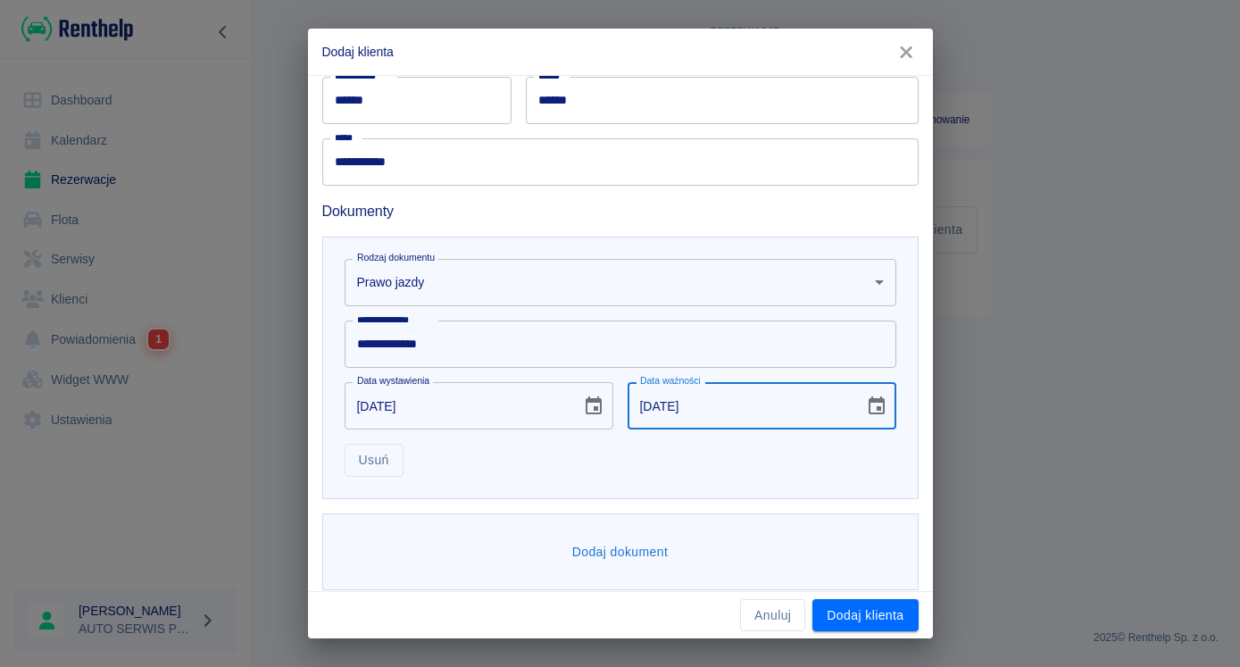
scroll to position [397, 0]
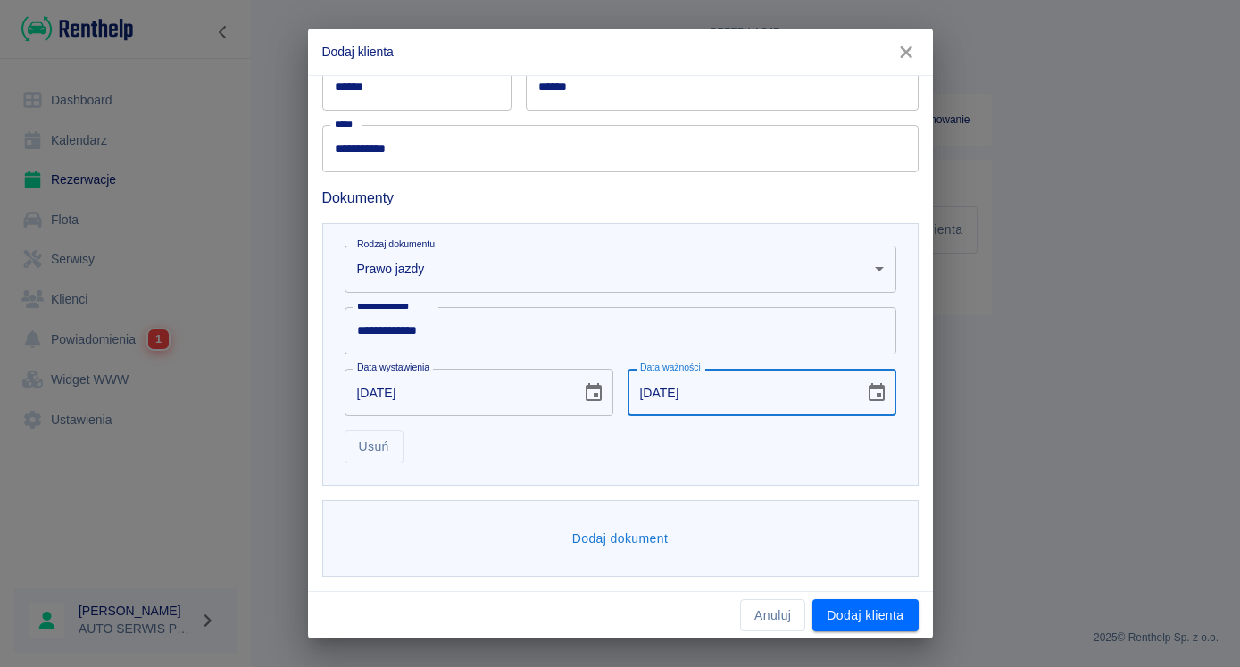
type input "29-07-2032"
click at [628, 541] on button "Dodaj dokument" at bounding box center [620, 538] width 111 height 33
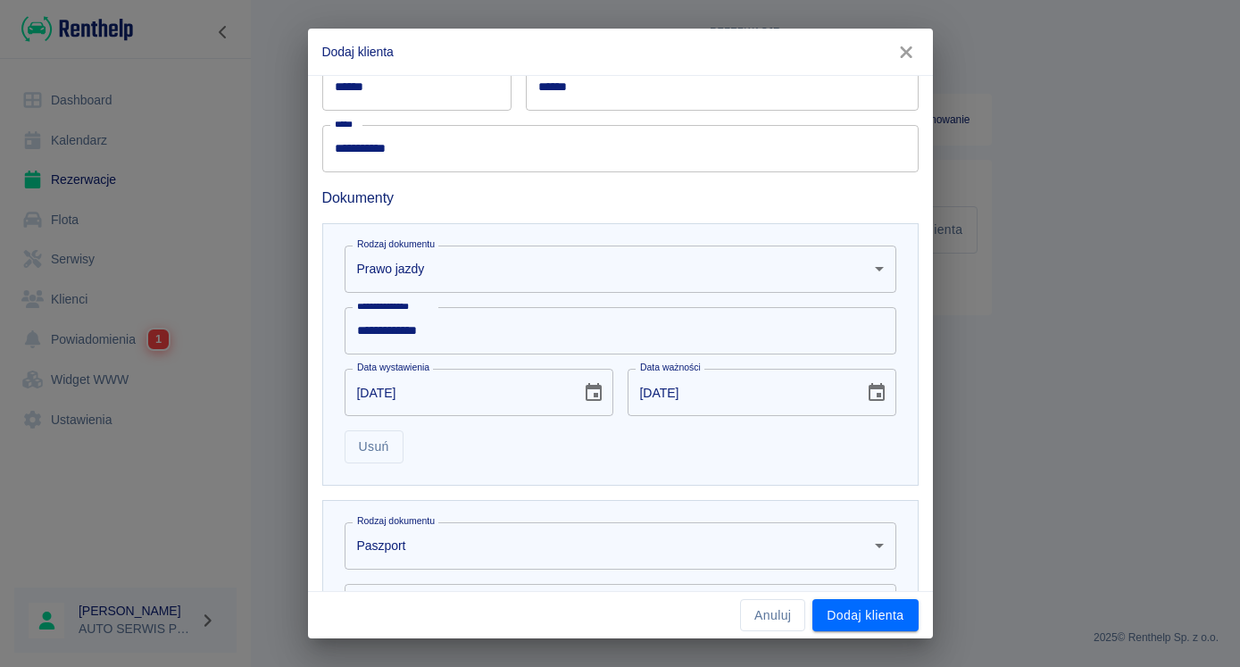
click at [628, 541] on body "**********" at bounding box center [620, 333] width 1240 height 667
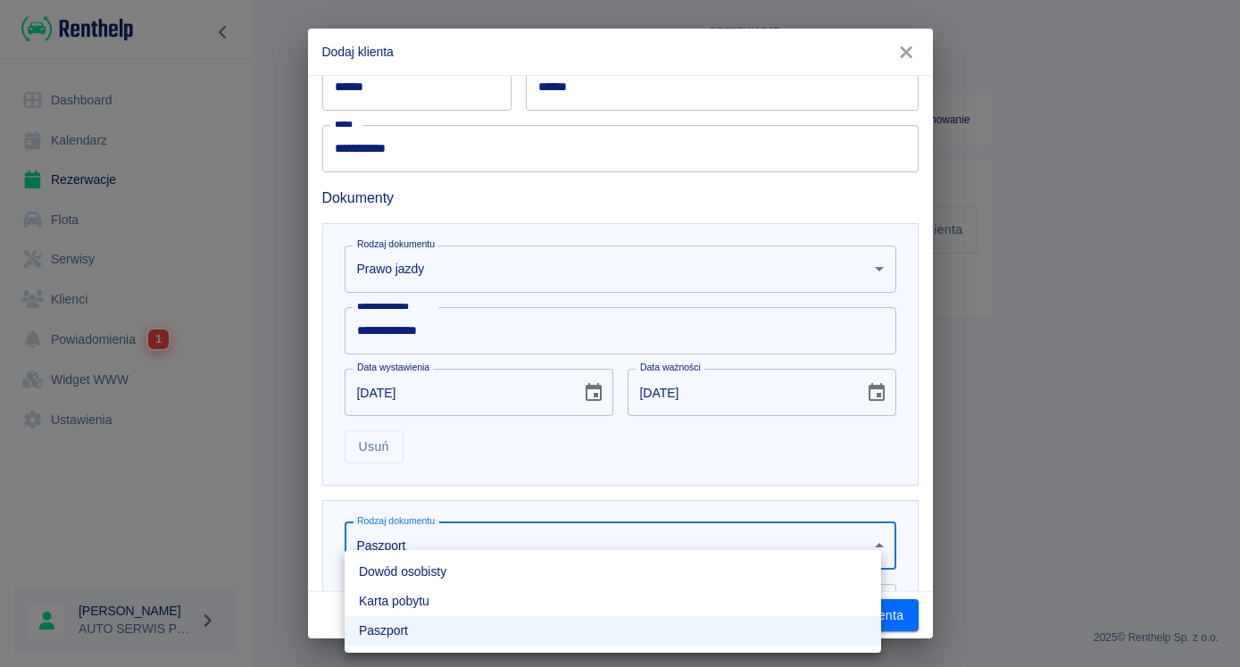
click at [448, 572] on li "Dowód osobisty" at bounding box center [613, 571] width 536 height 29
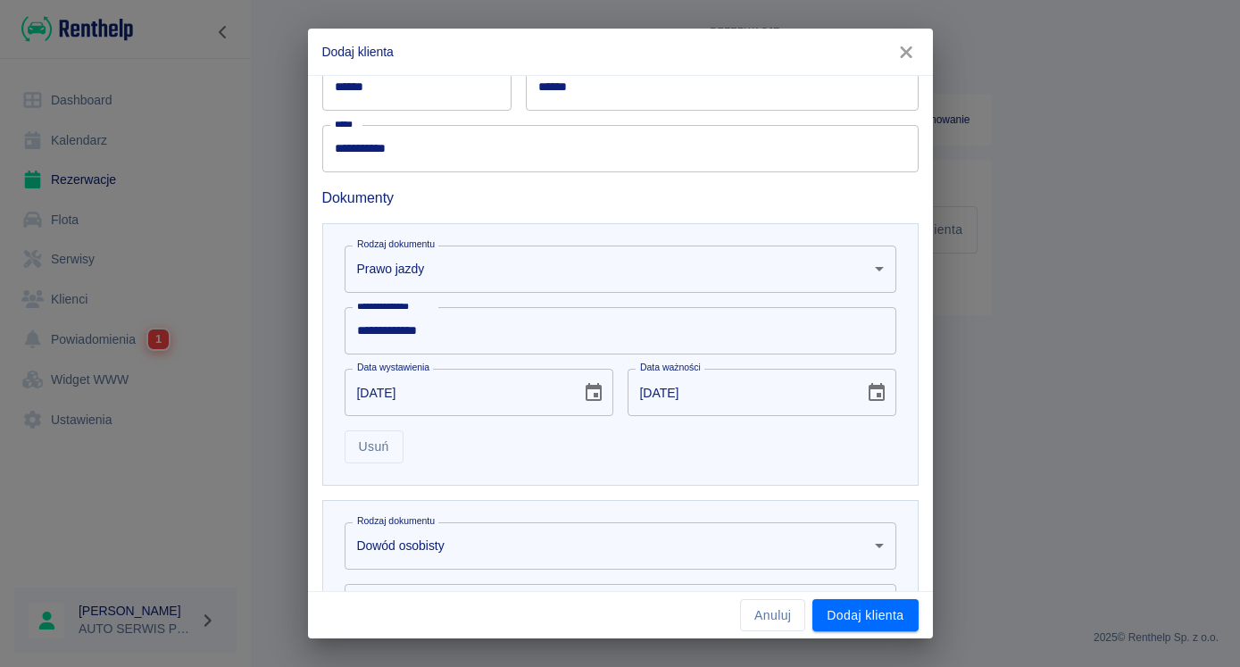
click at [327, 448] on div "**********" at bounding box center [620, 354] width 596 height 262
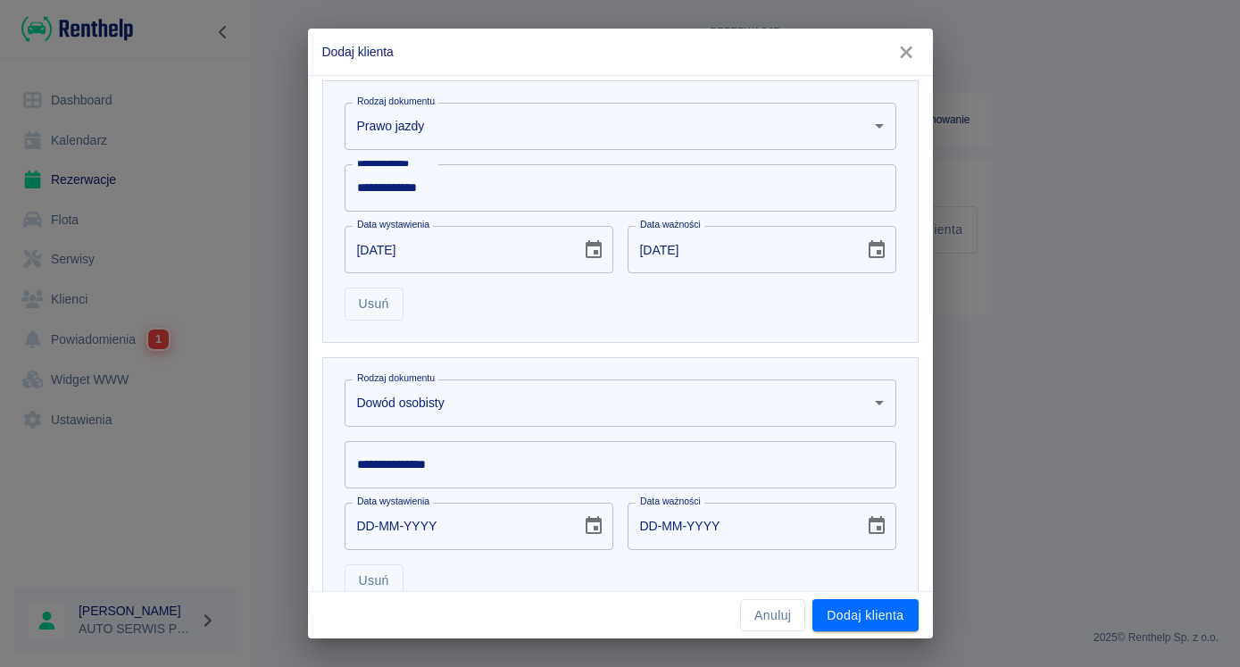
scroll to position [579, 0]
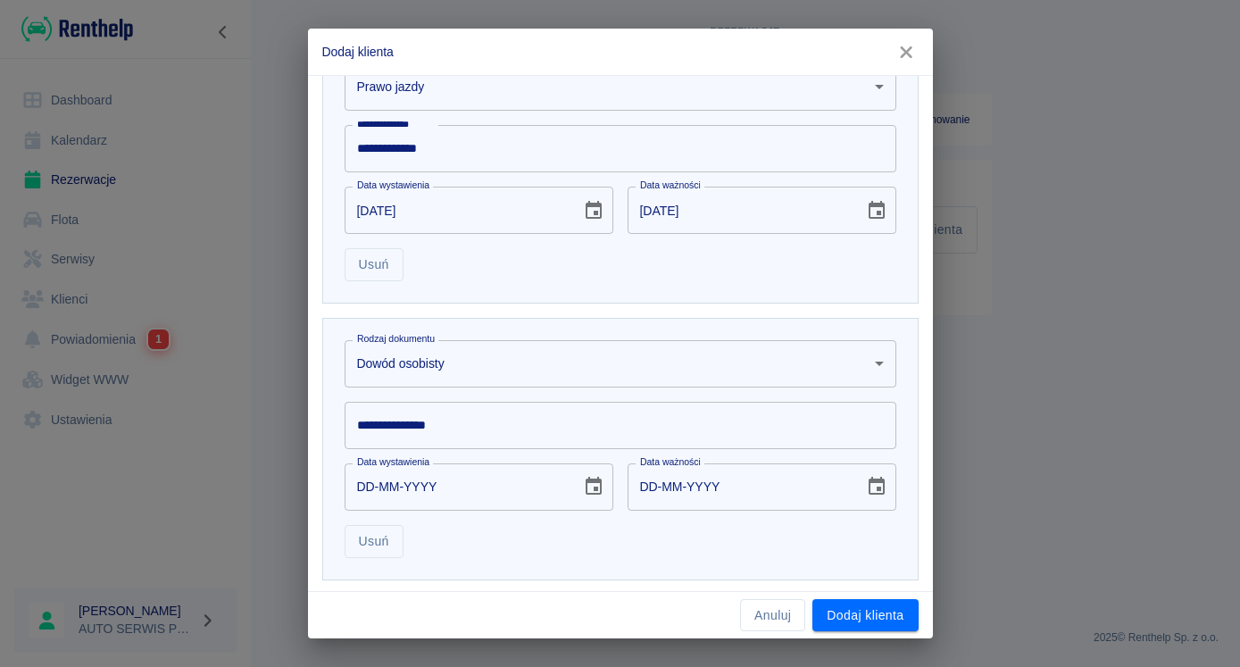
click at [418, 423] on input "**********" at bounding box center [621, 425] width 552 height 47
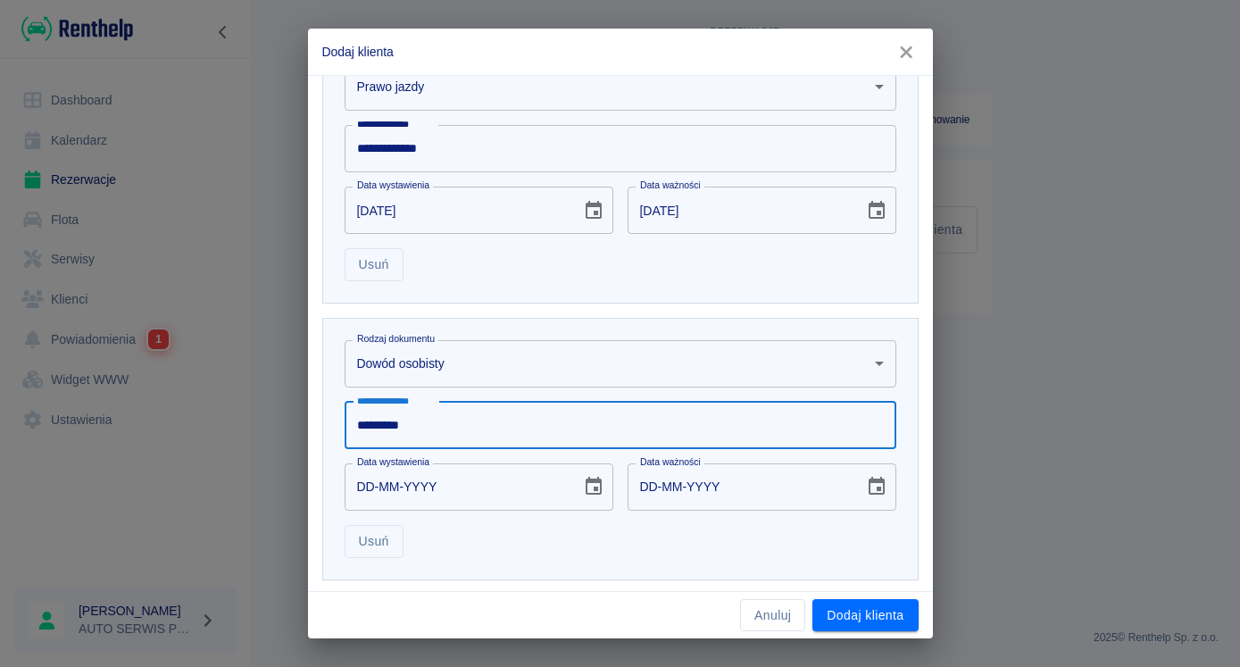
type input "*********"
click at [352, 486] on input "DD-MM-YYYY" at bounding box center [457, 486] width 224 height 47
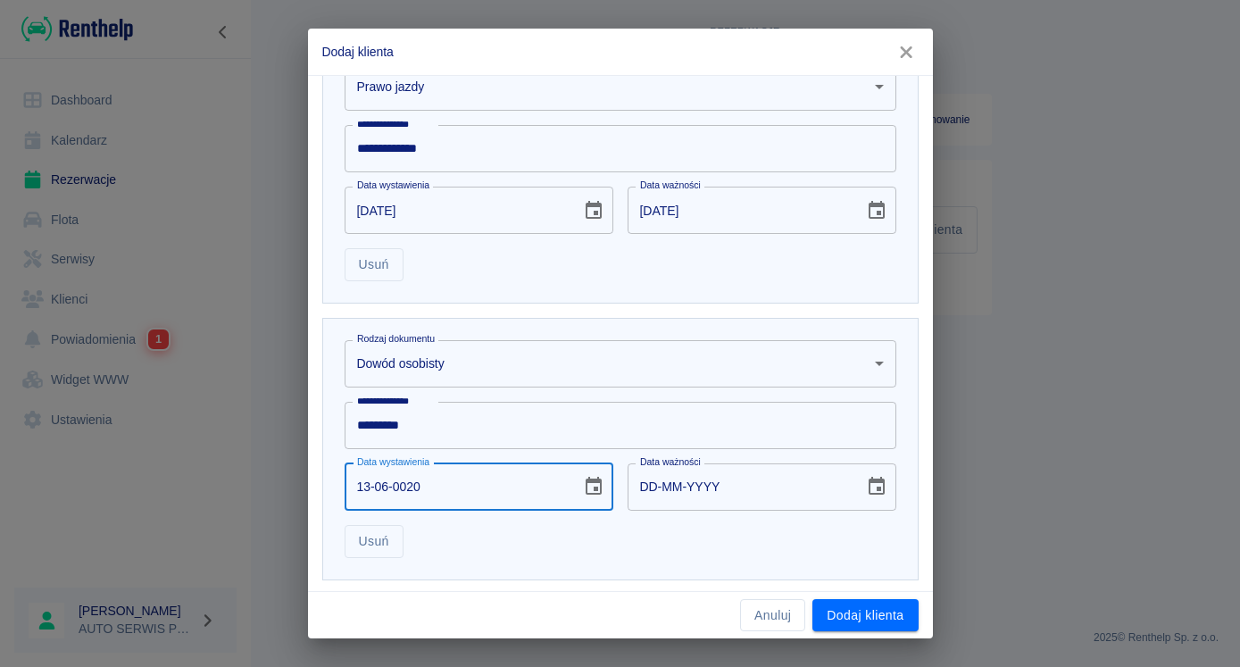
type input "13-06-0201"
type input "13-06-0211"
type input "13-06-2019"
type input "13-06-2029"
type input "13-06-2019"
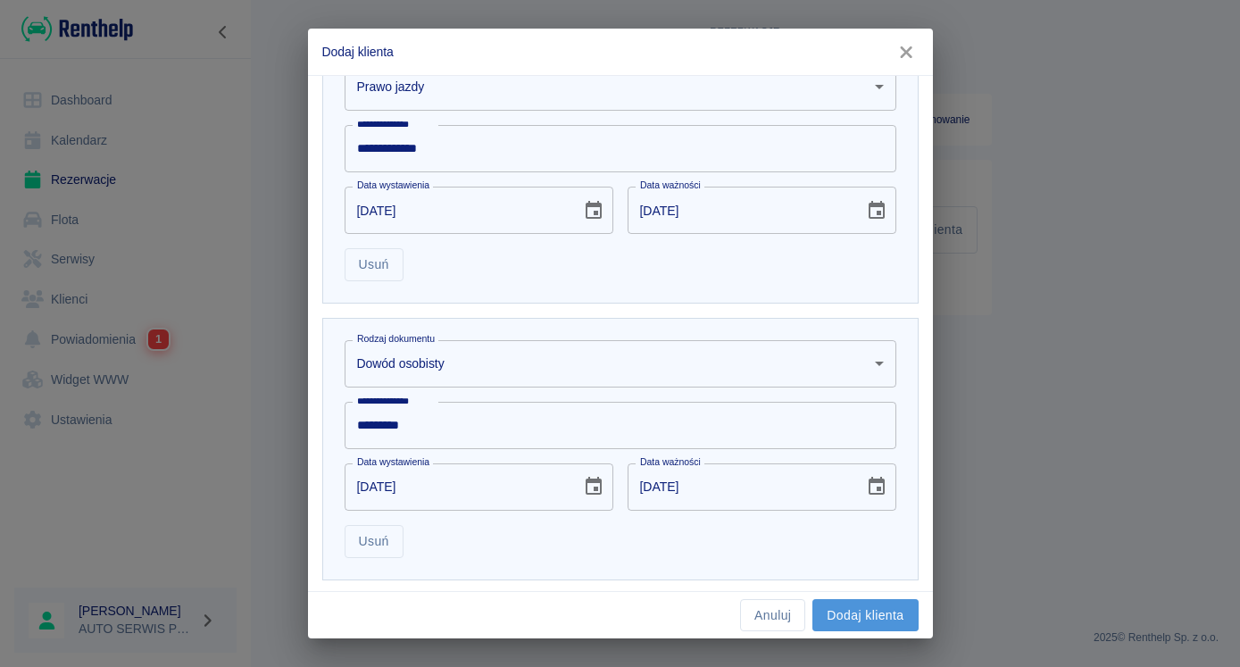
click at [855, 611] on button "Dodaj klienta" at bounding box center [864, 615] width 105 height 33
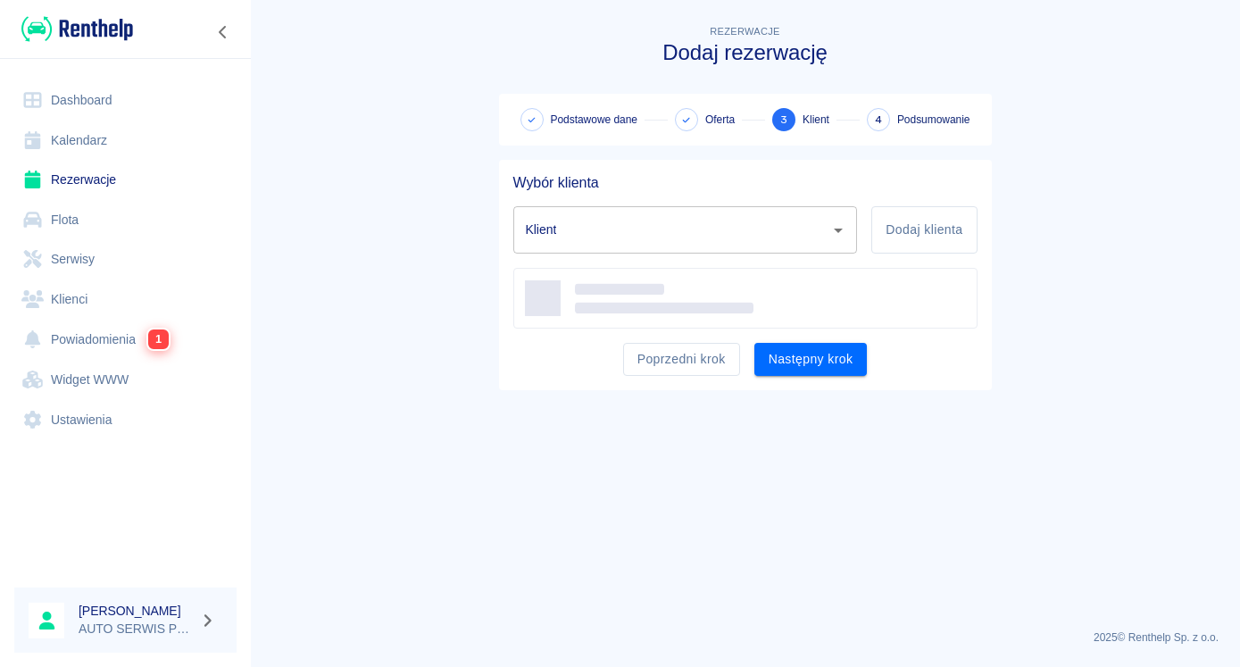
type input "ŁUKASZ BĄKOWSKI (+48603063674)"
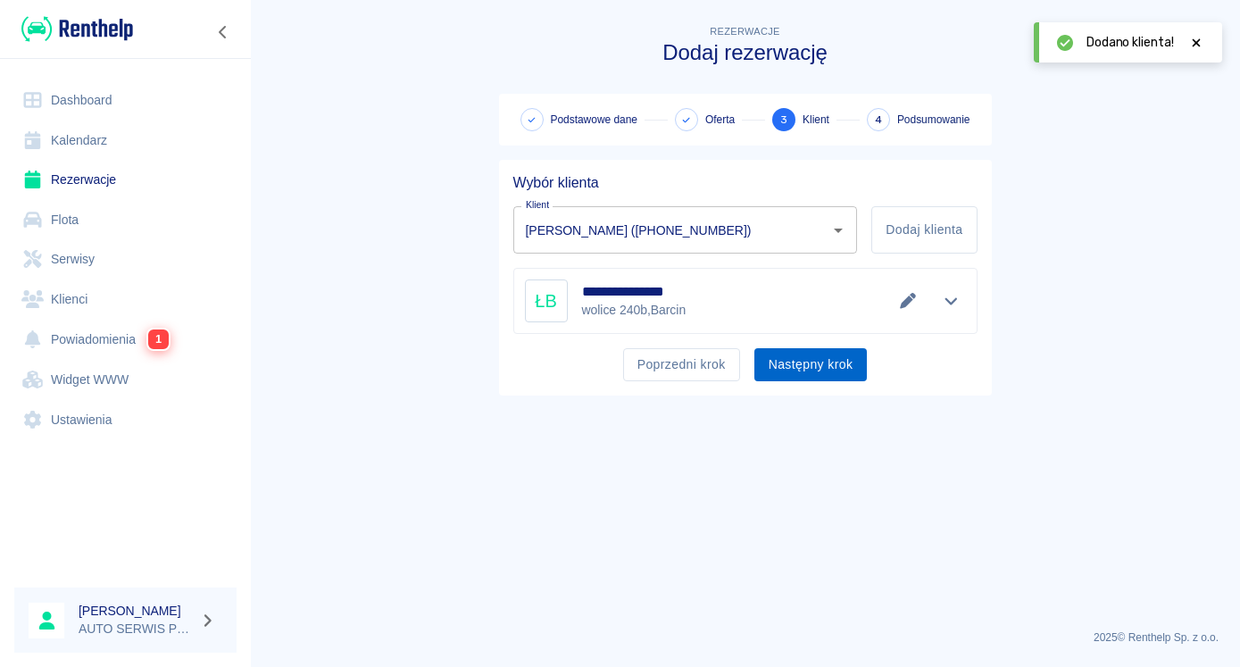
click at [810, 361] on button "Następny krok" at bounding box center [810, 364] width 113 height 33
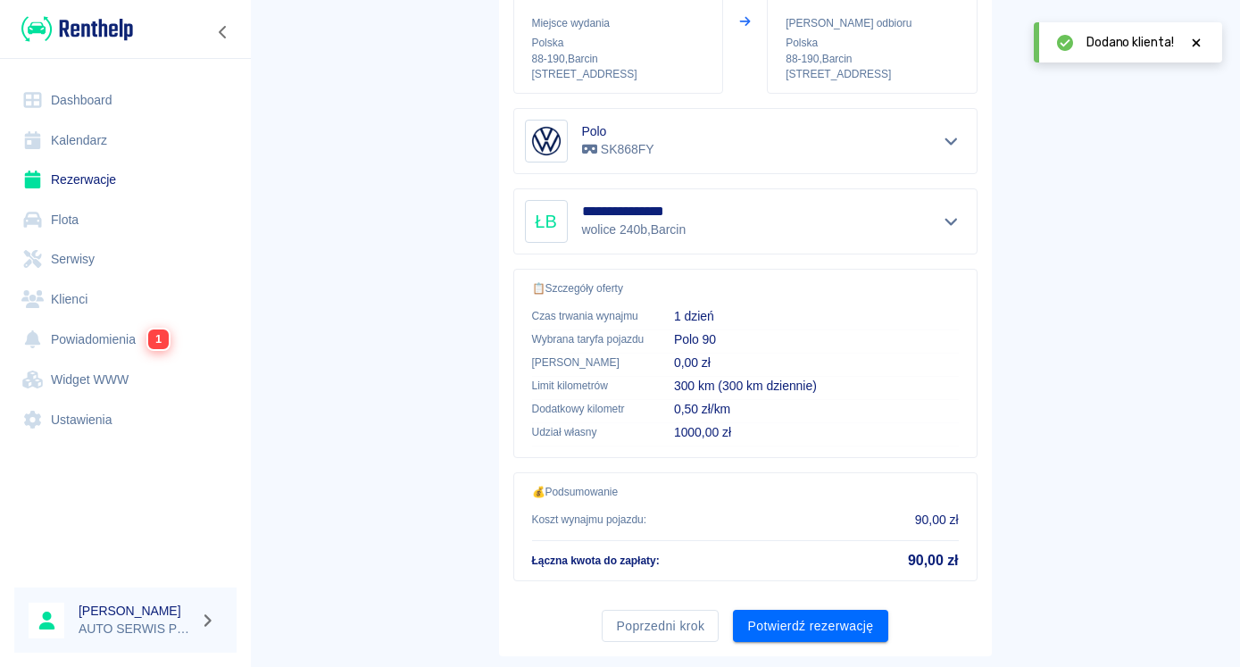
scroll to position [296, 0]
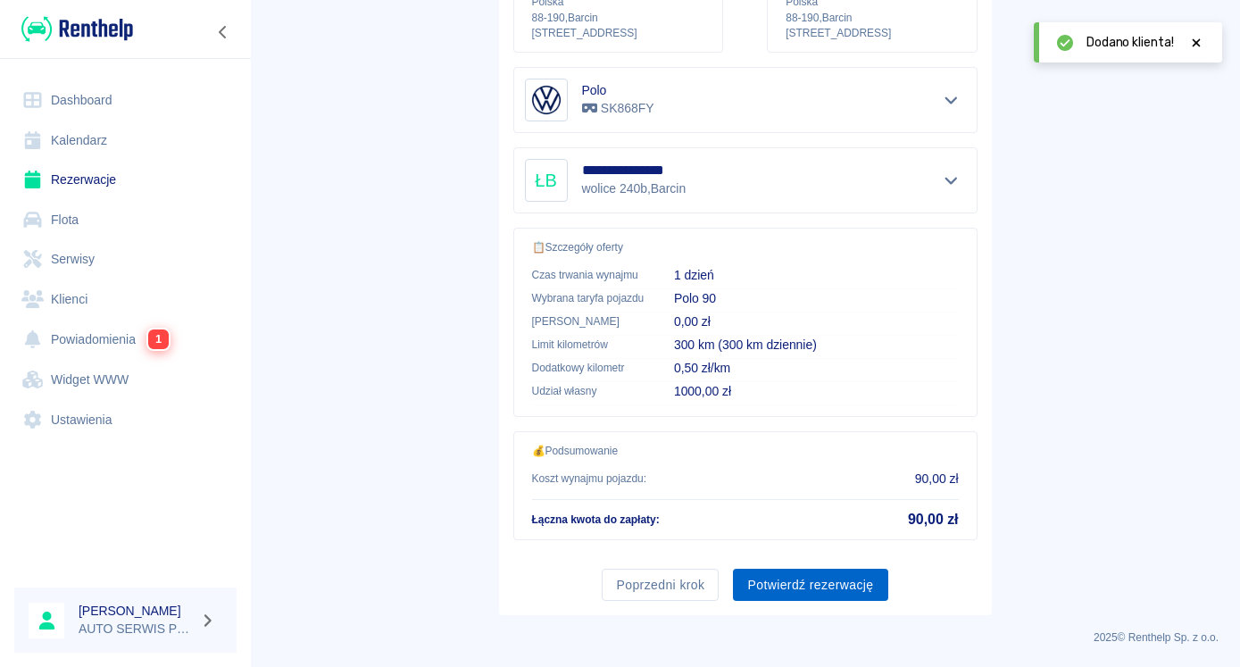
click at [792, 586] on button "Potwierdź rezerwację" at bounding box center [810, 585] width 154 height 33
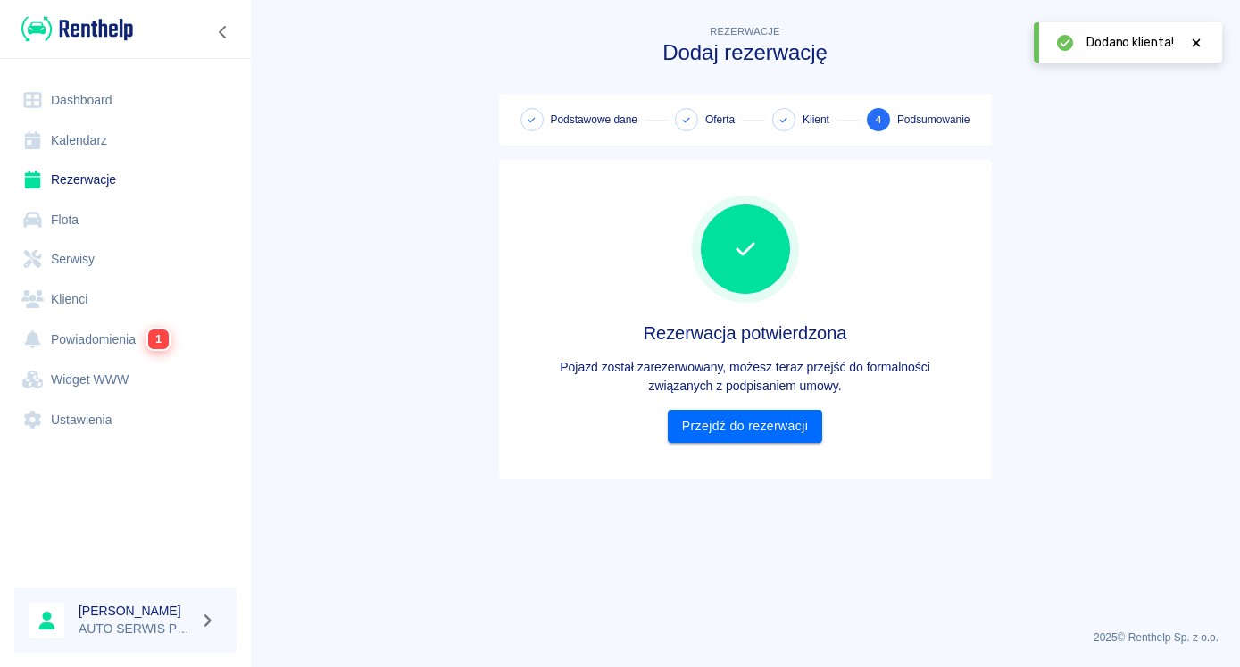
scroll to position [0, 0]
click at [771, 439] on link "Przejdź do rezerwacji" at bounding box center [745, 426] width 154 height 33
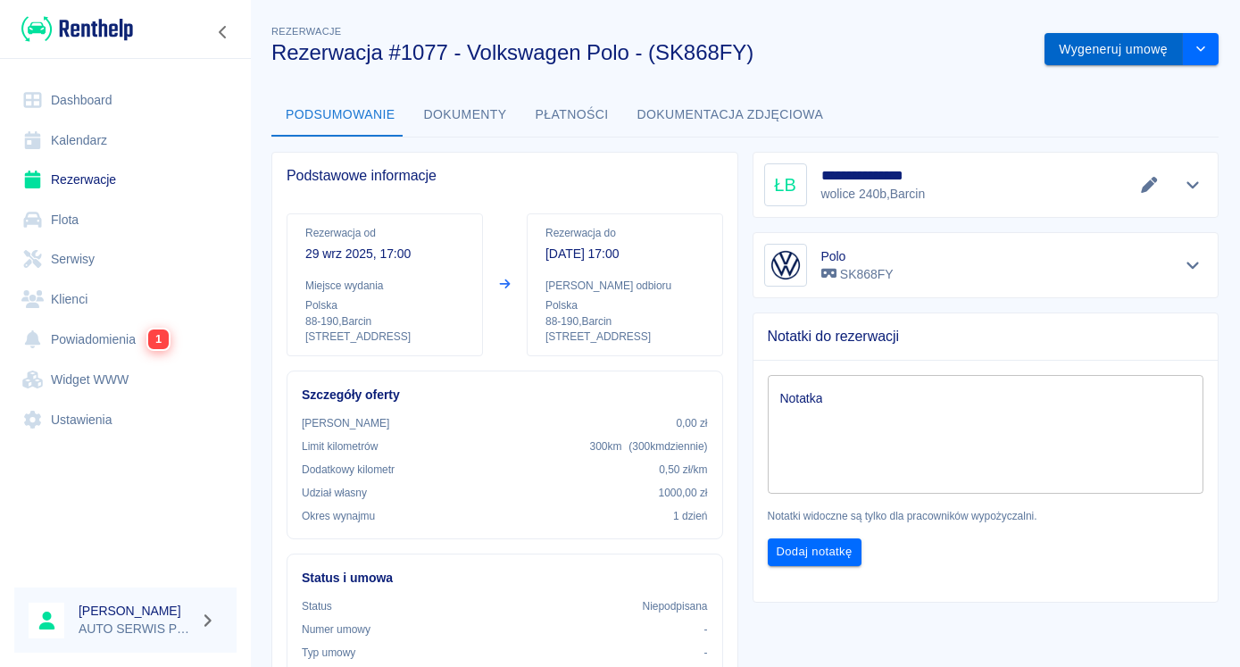
click at [1096, 43] on button "Wygeneruj umowę" at bounding box center [1113, 49] width 138 height 33
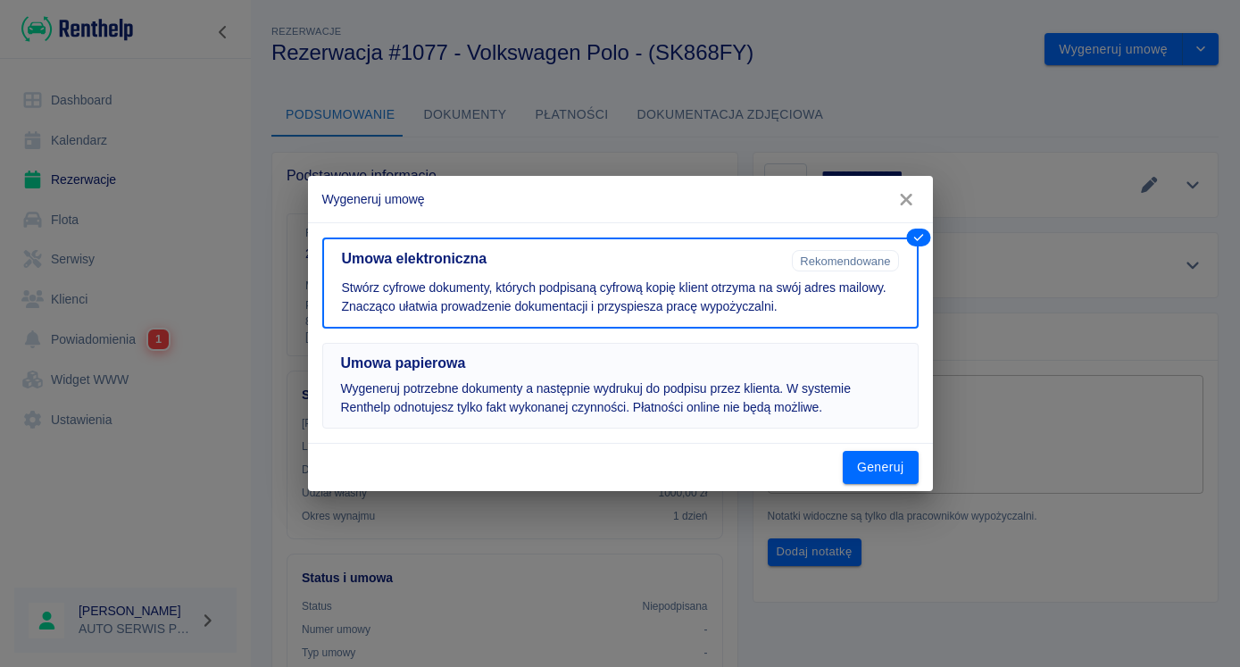
click at [355, 357] on h5 "Umowa papierowa" at bounding box center [620, 363] width 559 height 18
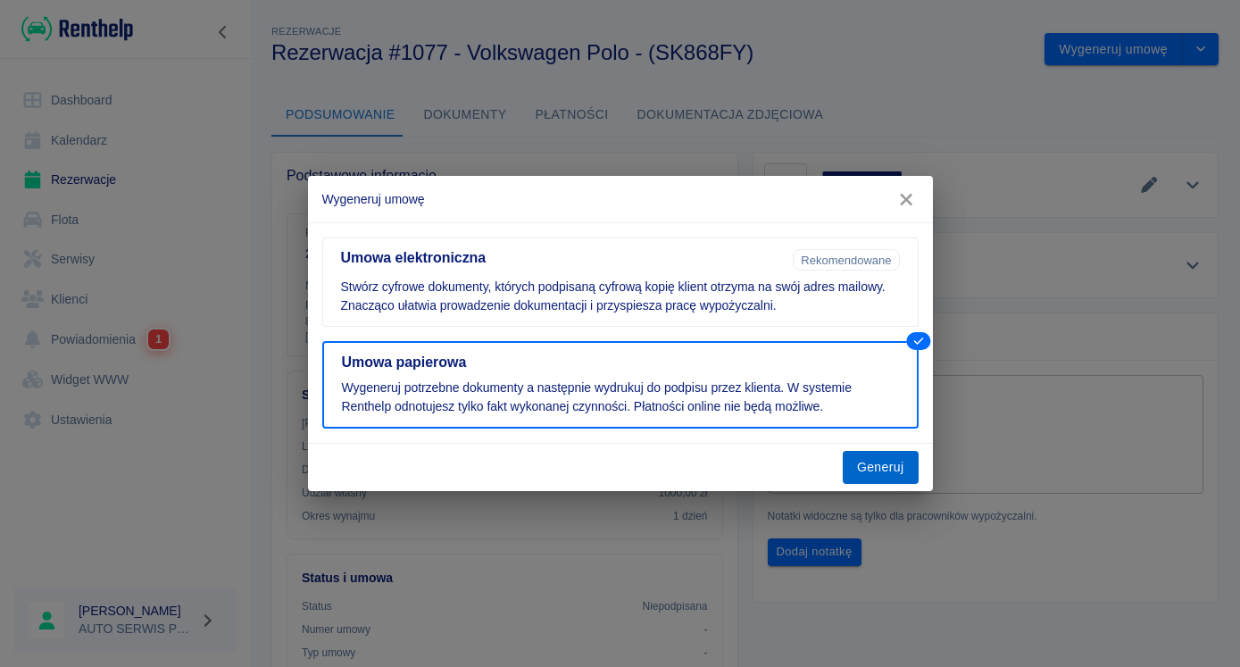
click at [878, 459] on button "Generuj" at bounding box center [881, 467] width 76 height 33
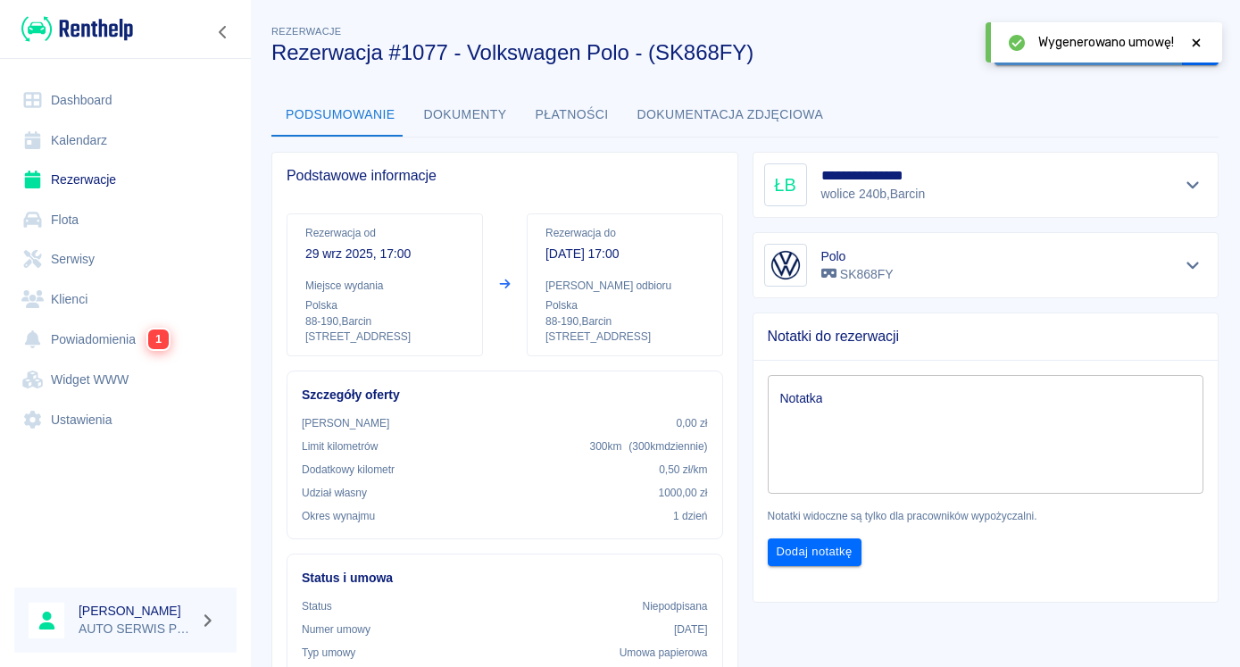
click at [1075, 63] on button "Oznacz: umowa podpisana" at bounding box center [1088, 49] width 188 height 33
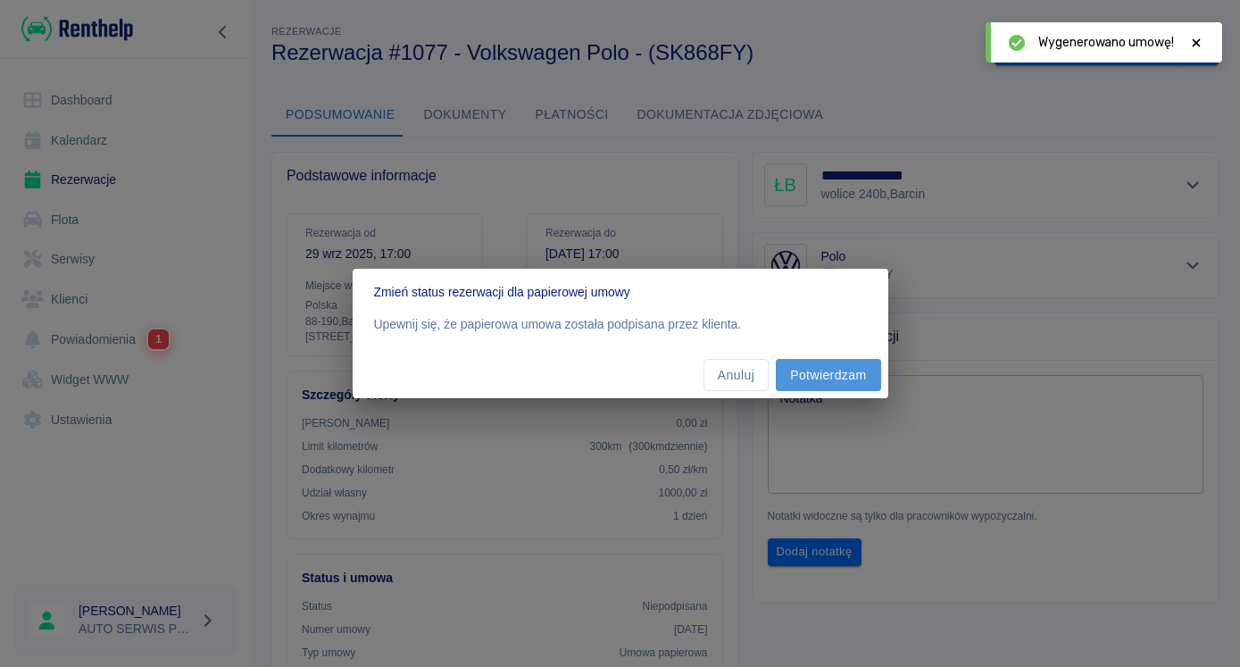
click at [799, 376] on button "Potwierdzam" at bounding box center [828, 375] width 104 height 33
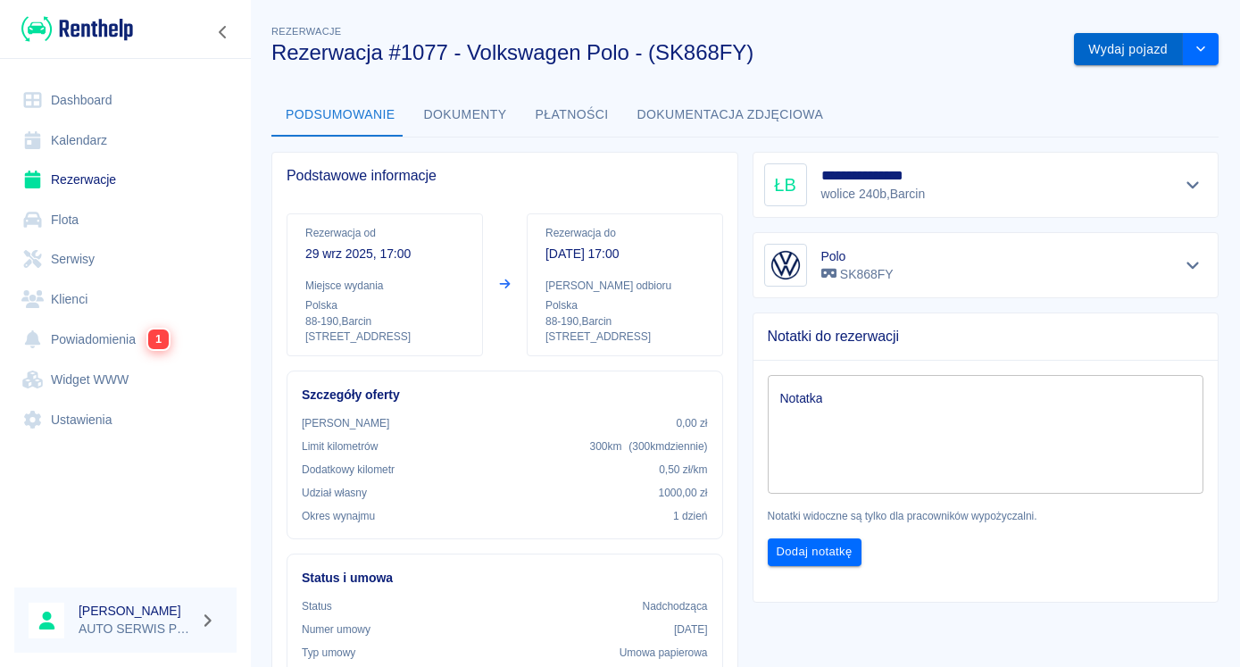
click at [1135, 58] on button "Wydaj pojazd" at bounding box center [1128, 49] width 109 height 33
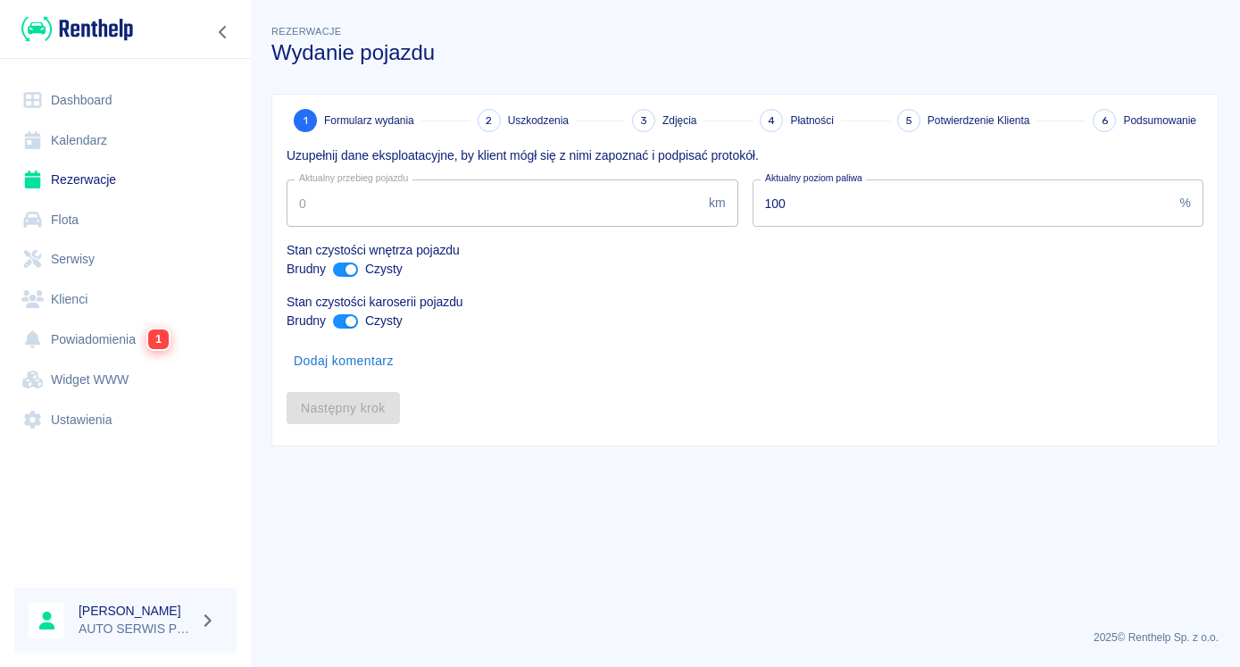
type input "199098"
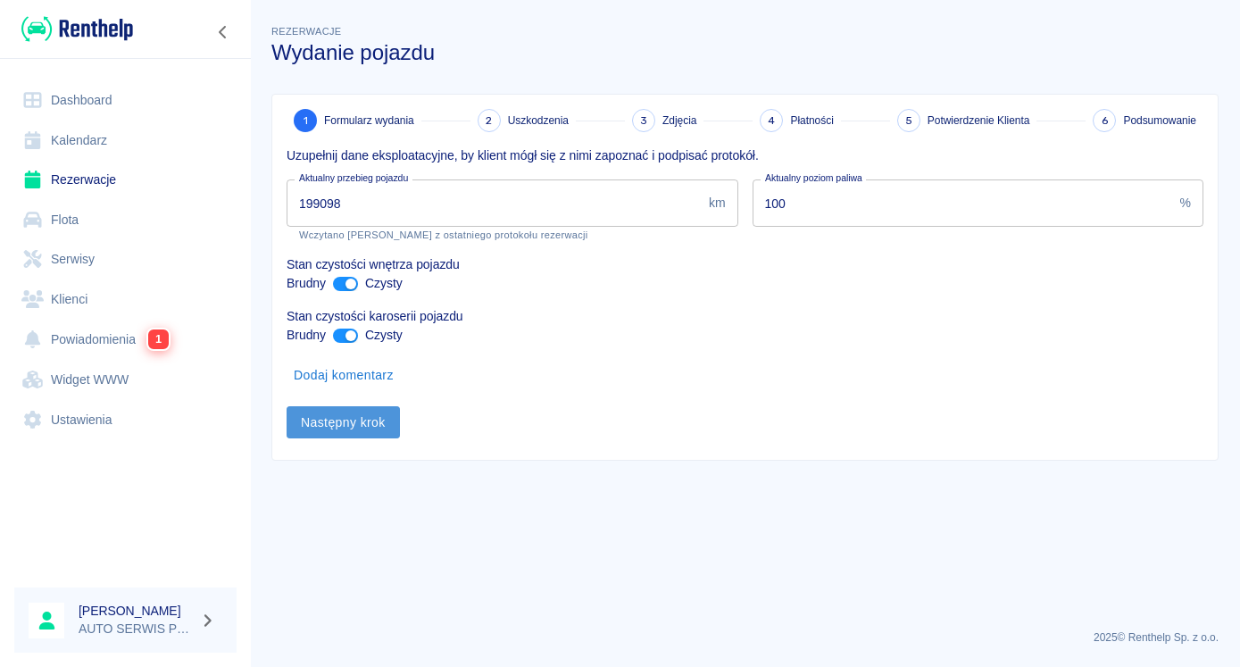
click at [345, 428] on button "Następny krok" at bounding box center [343, 422] width 113 height 33
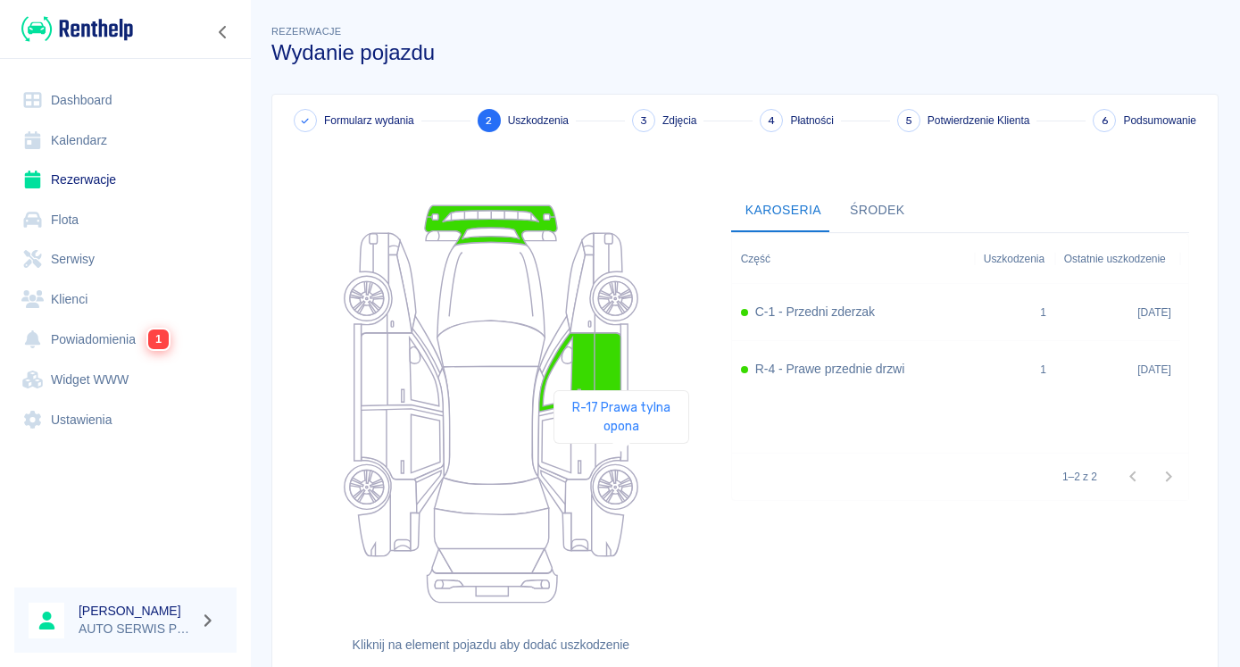
scroll to position [137, 0]
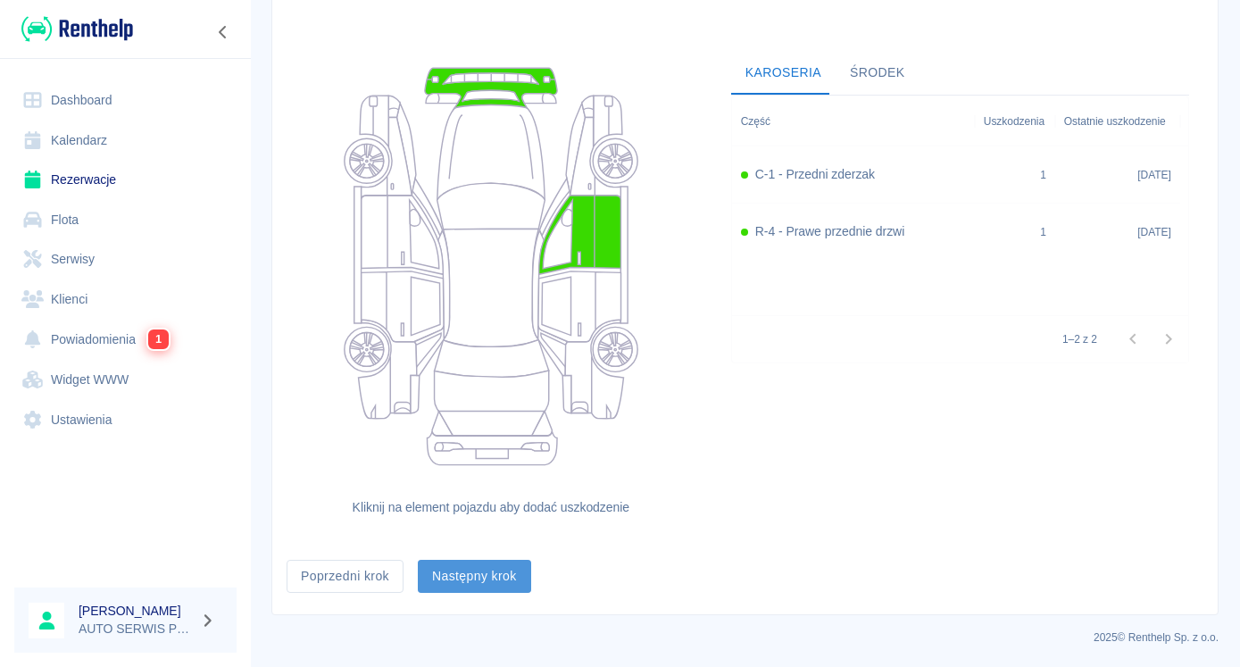
click at [460, 577] on button "Następny krok" at bounding box center [474, 576] width 113 height 33
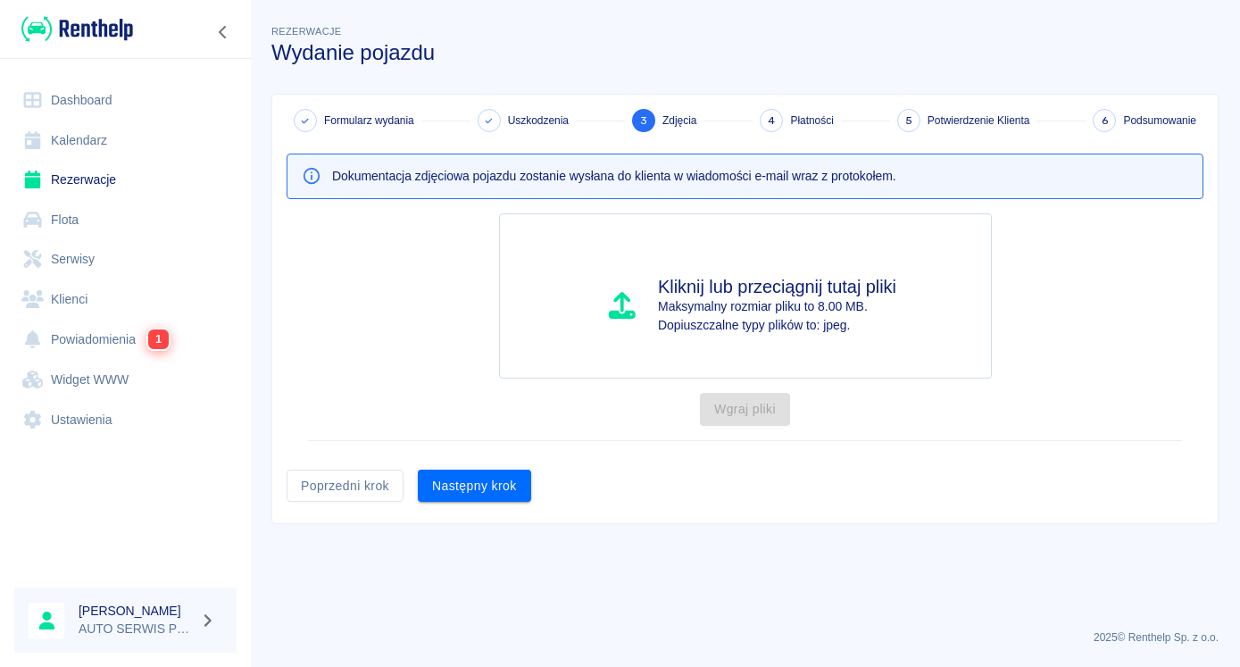
scroll to position [0, 0]
click at [485, 478] on button "Następny krok" at bounding box center [474, 486] width 113 height 33
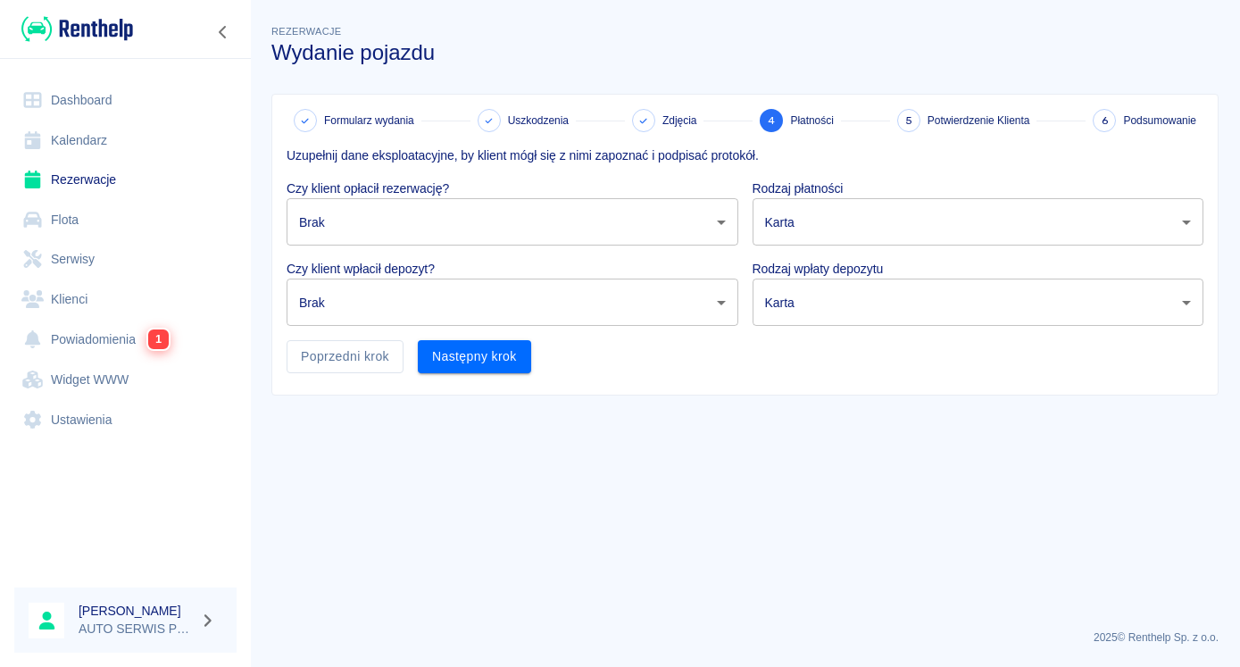
click at [507, 229] on body "Używamy plików Cookies, by zapewnić Ci najlepsze możliwe doświadczenie. Aby dow…" at bounding box center [620, 333] width 1240 height 667
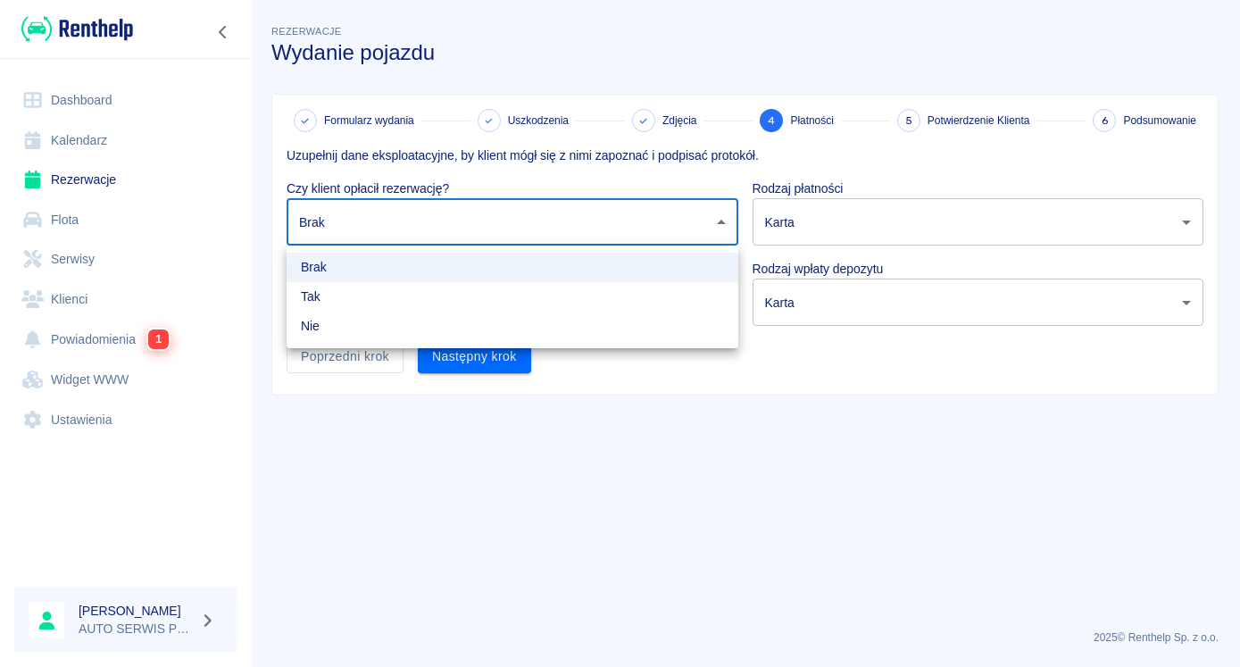
click at [378, 331] on li "Nie" at bounding box center [513, 326] width 452 height 29
type input "false"
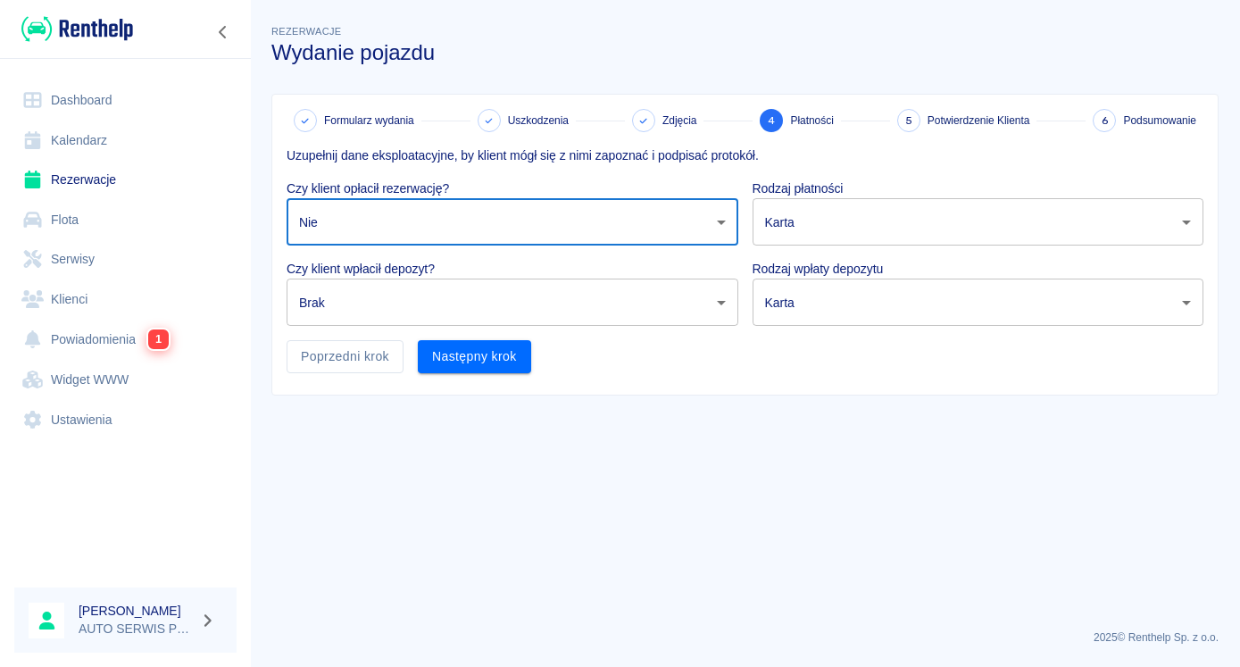
click at [386, 292] on body "Używamy plików Cookies, by zapewnić Ci najlepsze możliwe doświadczenie. Aby dow…" at bounding box center [620, 333] width 1240 height 667
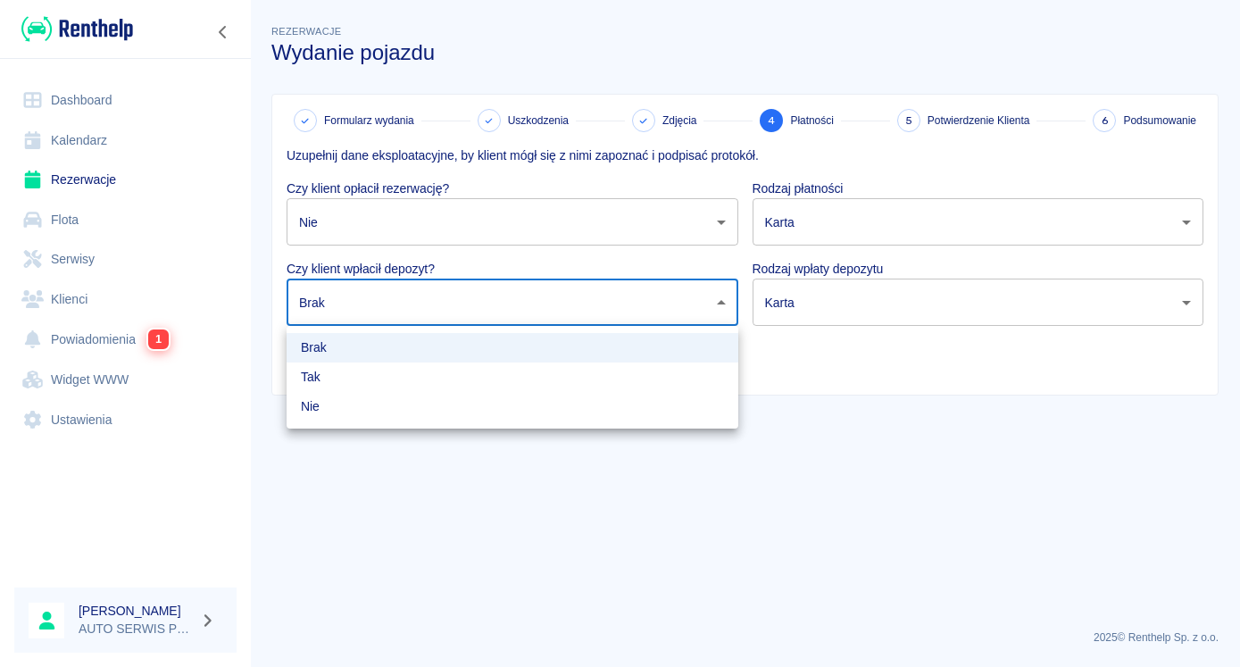
click at [337, 411] on li "Nie" at bounding box center [513, 406] width 452 height 29
type input "false"
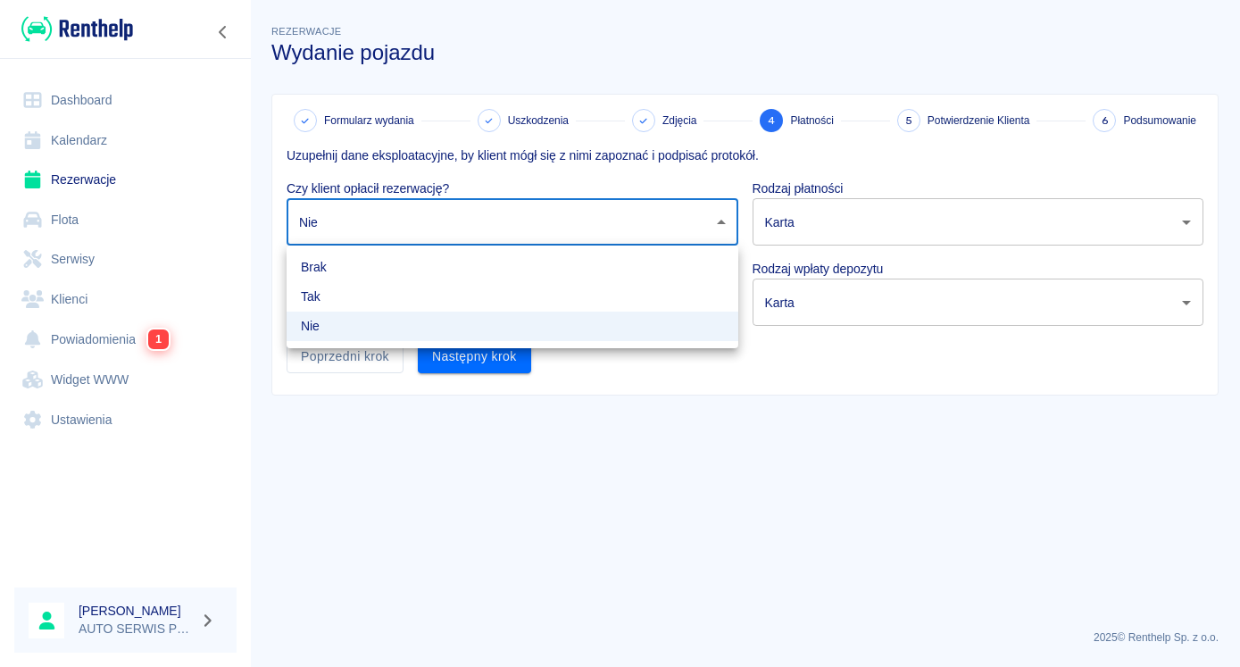
click at [443, 220] on body "Używamy plików Cookies, by zapewnić Ci najlepsze możliwe doświadczenie. Aby dow…" at bounding box center [620, 333] width 1240 height 667
click at [322, 292] on li "Tak" at bounding box center [513, 296] width 452 height 29
type input "true"
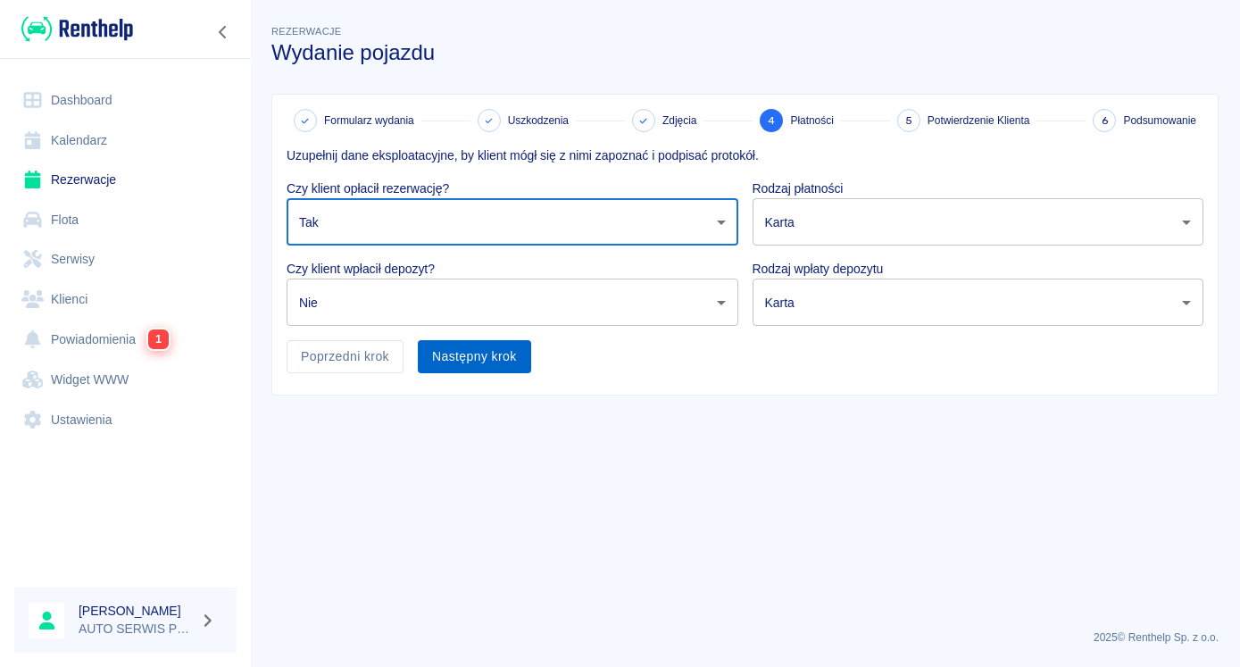
click at [465, 349] on button "Następny krok" at bounding box center [474, 356] width 113 height 33
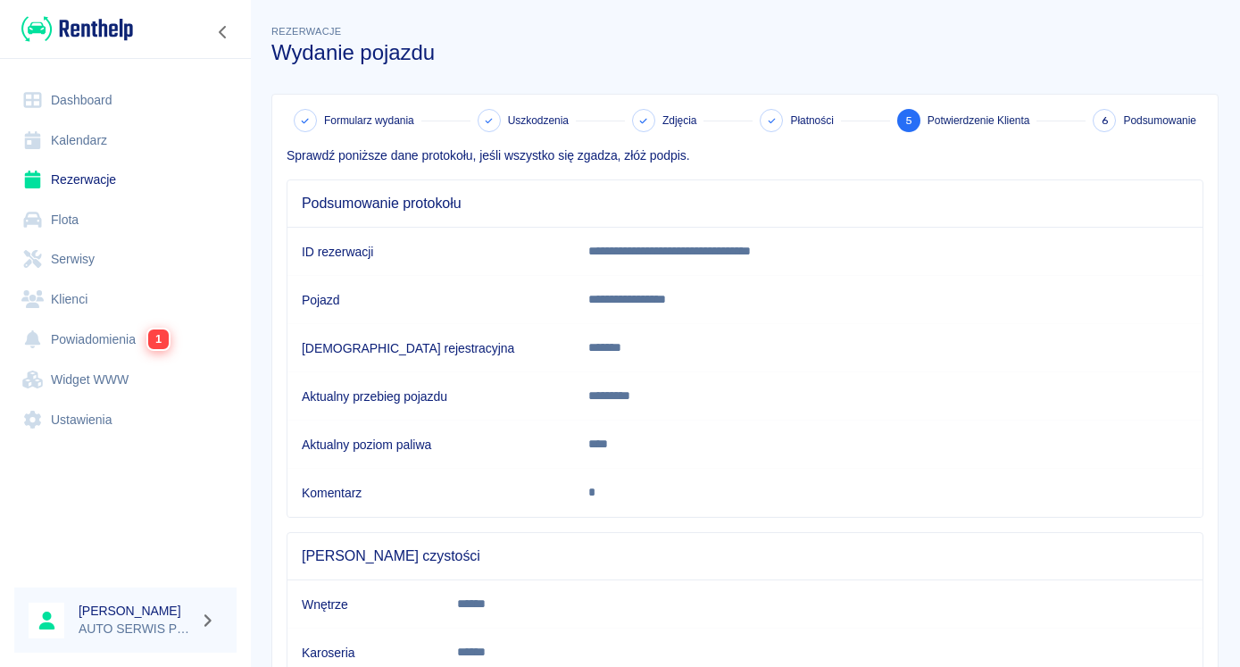
scroll to position [132, 0]
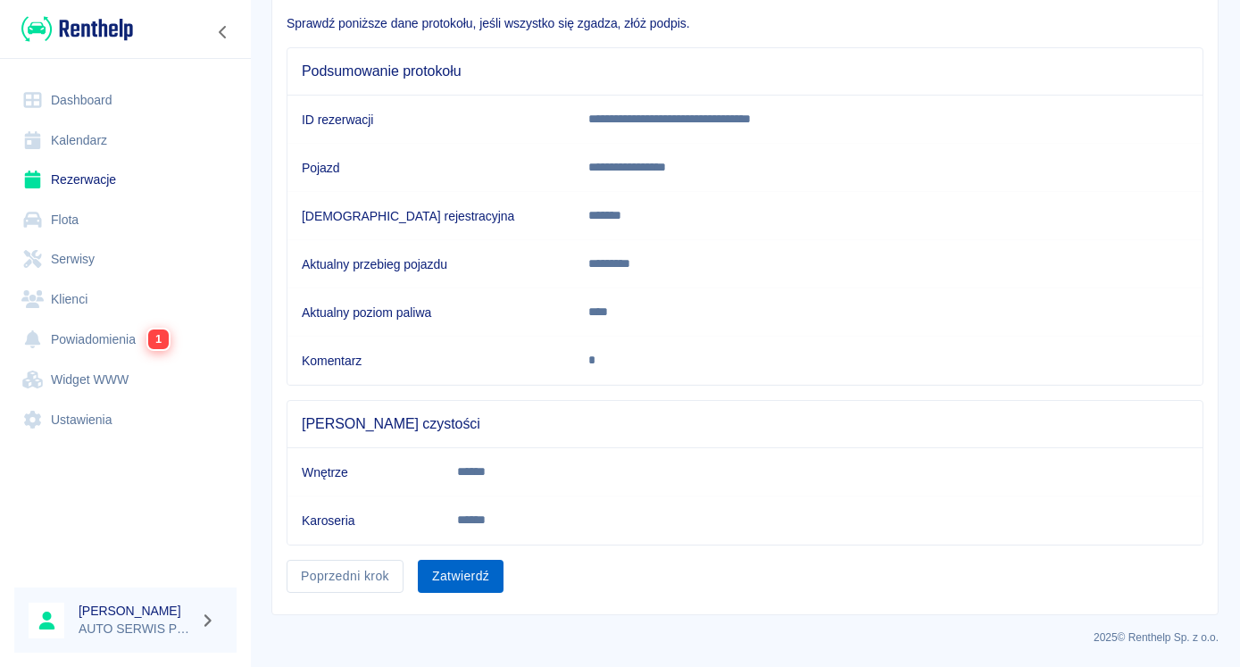
click at [470, 574] on button "Zatwierdź" at bounding box center [461, 576] width 86 height 33
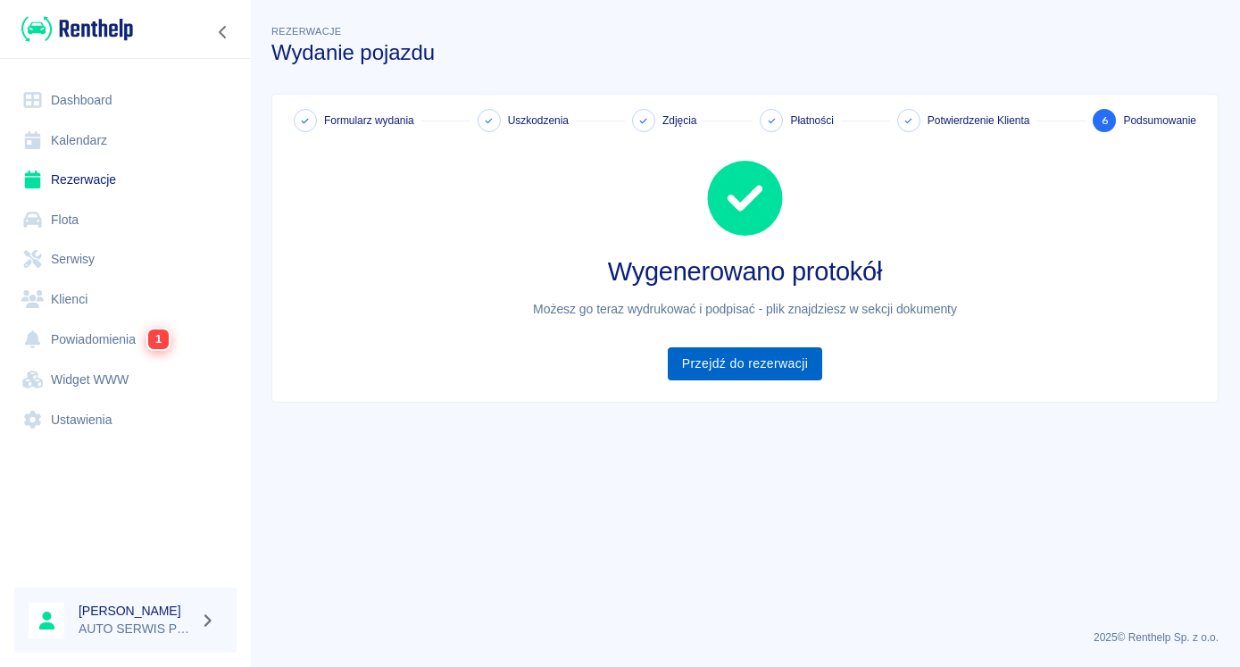
click at [754, 375] on link "Przejdź do rezerwacji" at bounding box center [745, 363] width 154 height 33
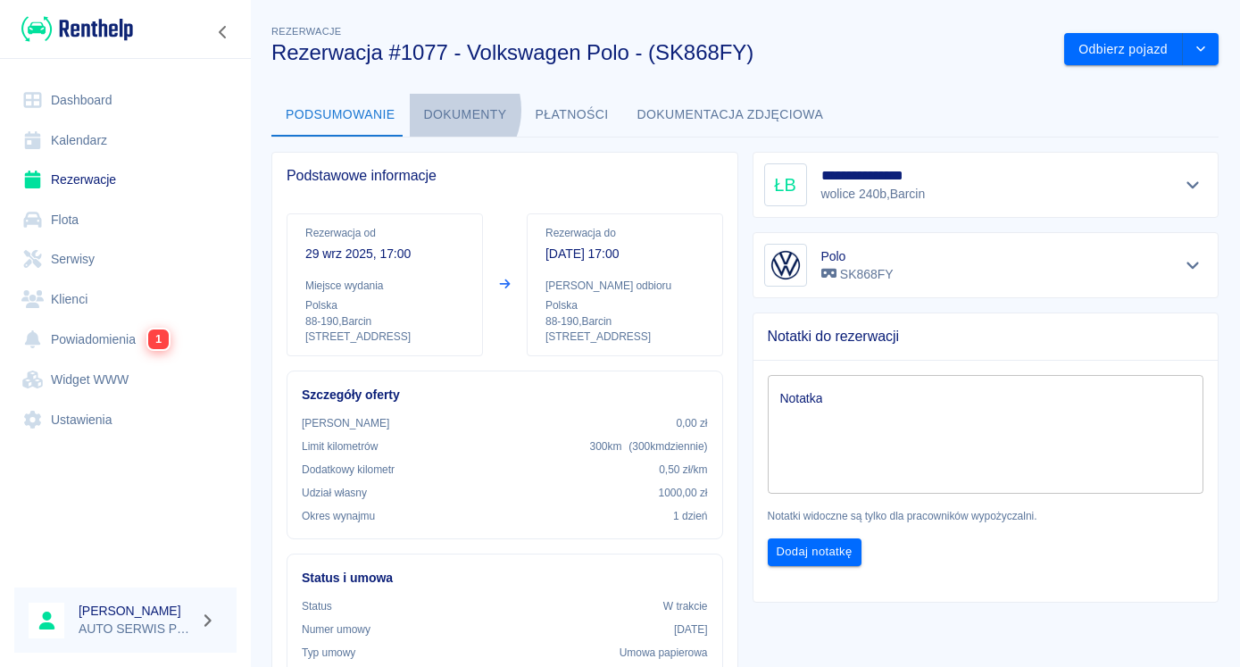
click at [439, 110] on button "Dokumenty" at bounding box center [466, 115] width 112 height 43
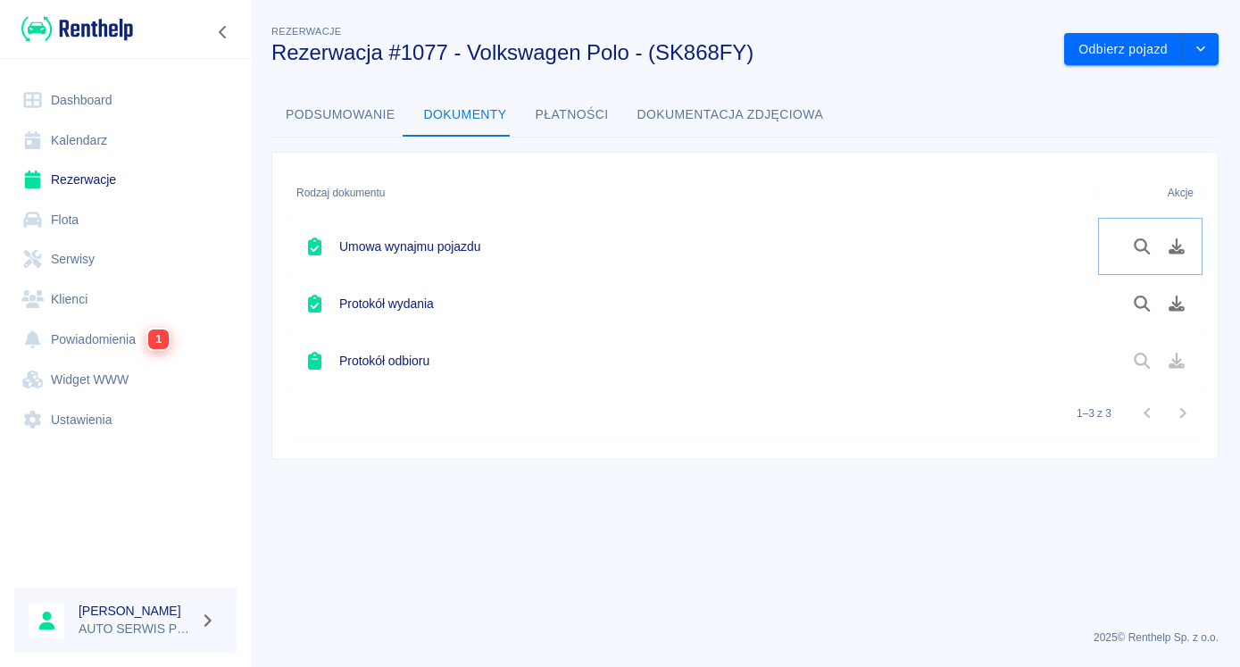
click at [1173, 242] on icon "Pobierz dokument" at bounding box center [1177, 246] width 21 height 16
click at [1176, 309] on icon "Pobierz dokument" at bounding box center [1176, 303] width 16 height 16
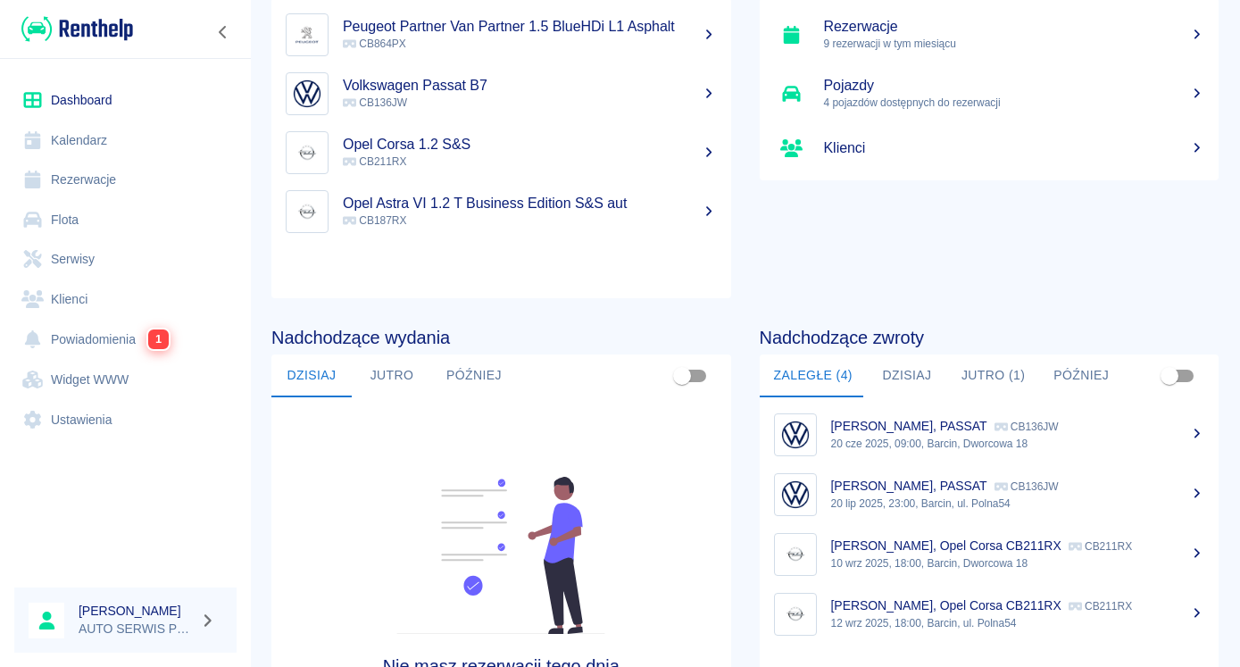
scroll to position [91, 0]
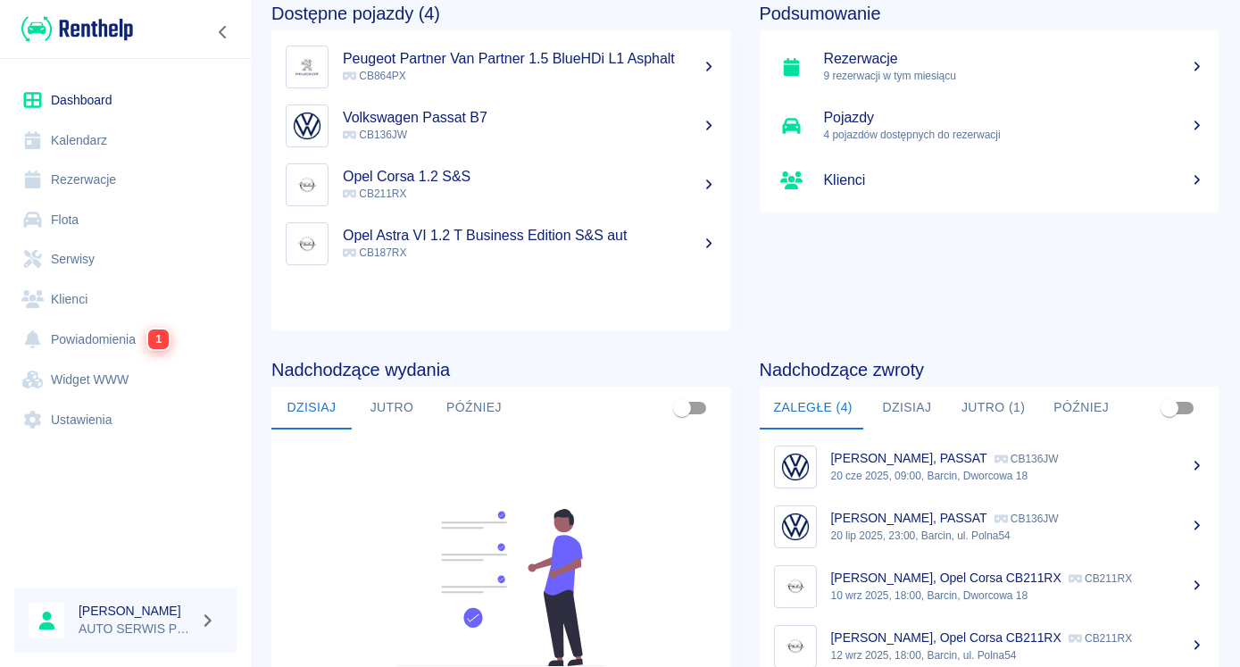
click at [868, 65] on h5 "Rezerwacje" at bounding box center [1014, 59] width 381 height 18
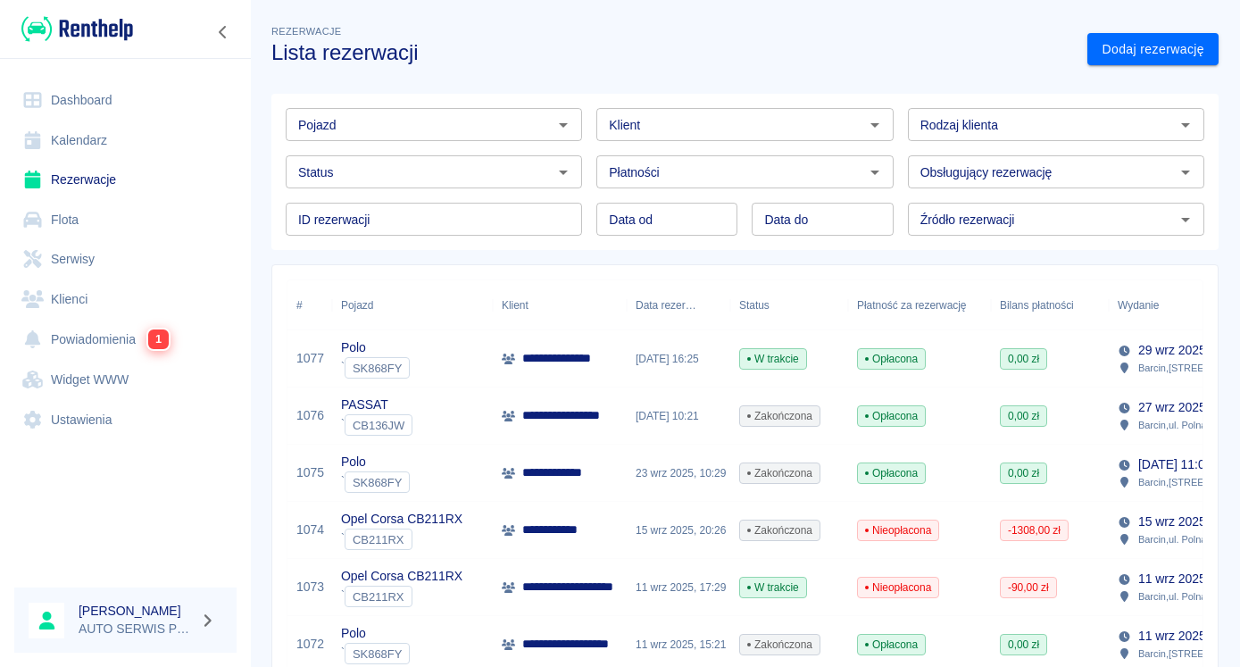
click at [100, 21] on img at bounding box center [77, 28] width 112 height 29
